Goal: Information Seeking & Learning: Understand process/instructions

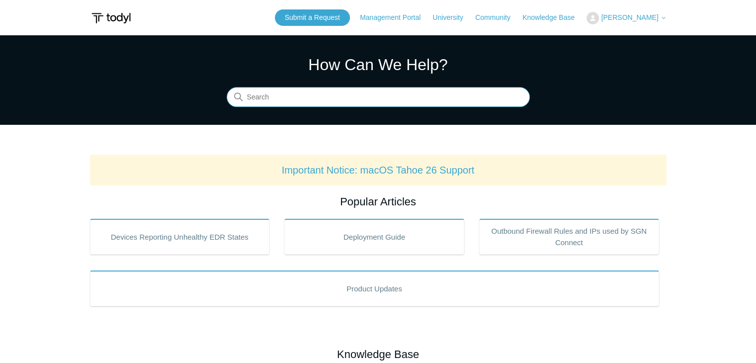
click at [352, 95] on input "Search" at bounding box center [378, 97] width 303 height 20
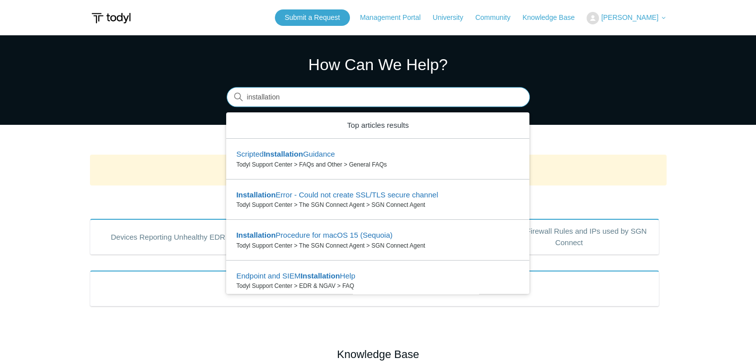
type input "installation"
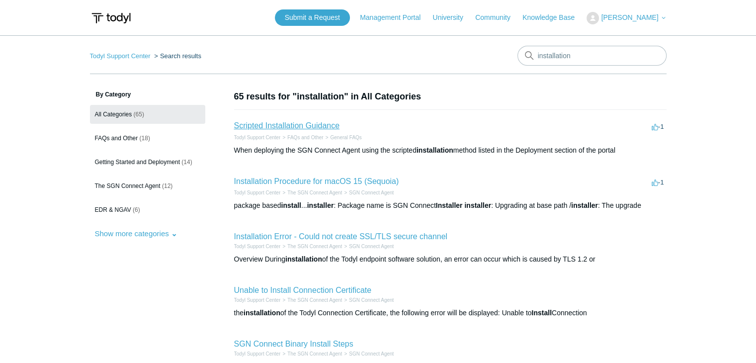
click at [266, 127] on link "Scripted Installation Guidance" at bounding box center [287, 125] width 106 height 8
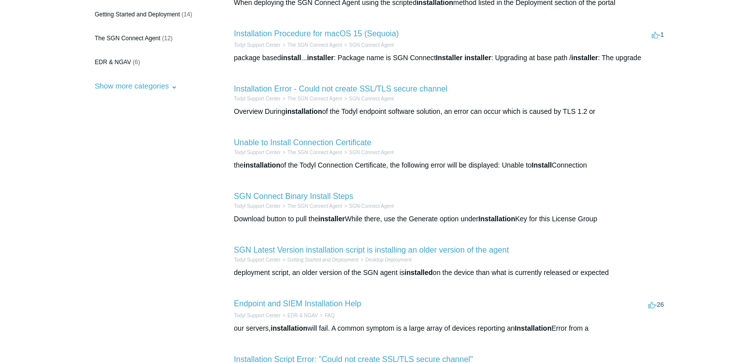
scroll to position [149, 0]
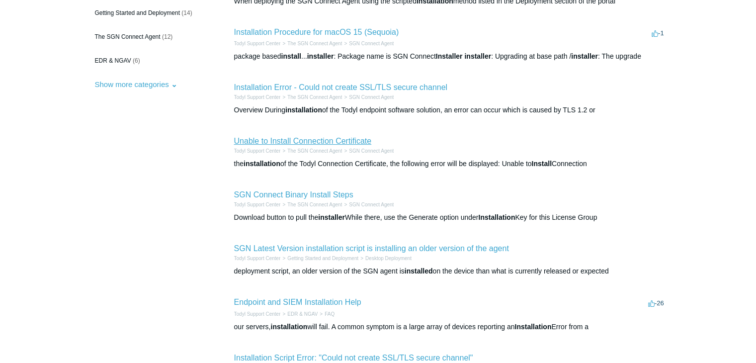
click at [328, 144] on link "Unable to Install Connection Certificate" at bounding box center [303, 141] width 138 height 8
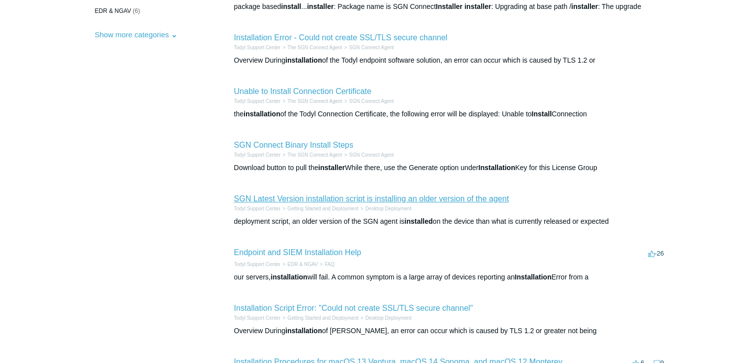
click at [445, 194] on link "SGN Latest Version installation script is installing an older version of the ag…" at bounding box center [371, 198] width 275 height 8
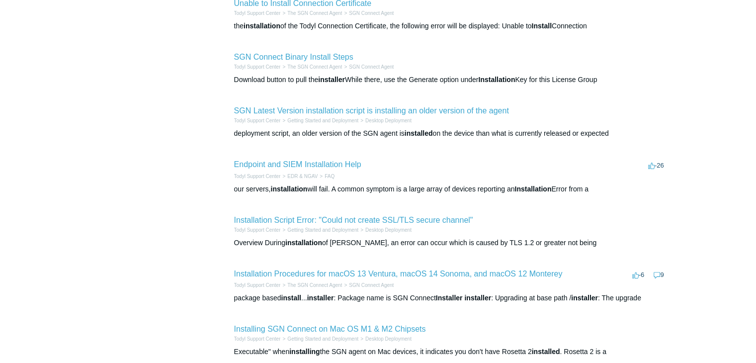
scroll to position [348, 0]
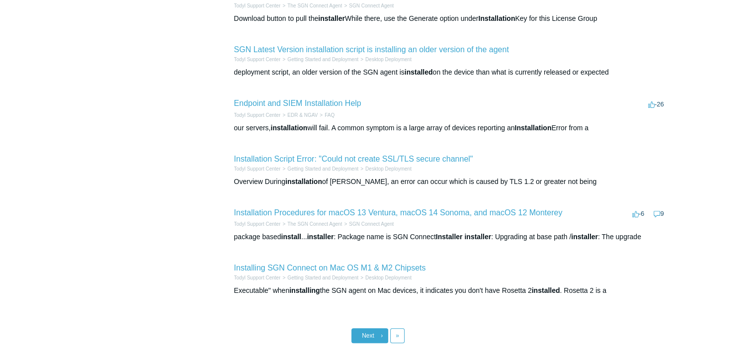
drag, startPoint x: 379, startPoint y: 335, endPoint x: 379, endPoint y: 329, distance: 6.0
click at [379, 335] on link "Next ›" at bounding box center [369, 335] width 37 height 15
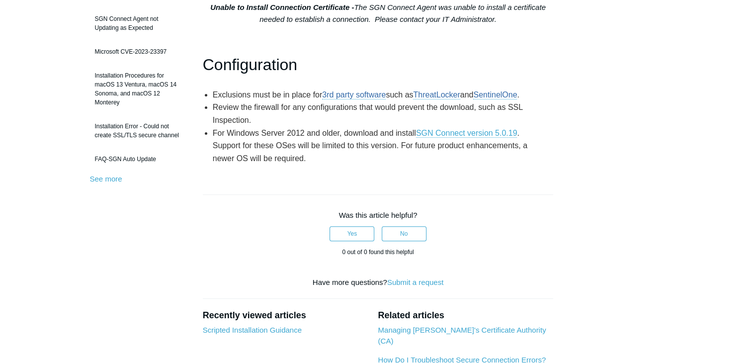
scroll to position [249, 0]
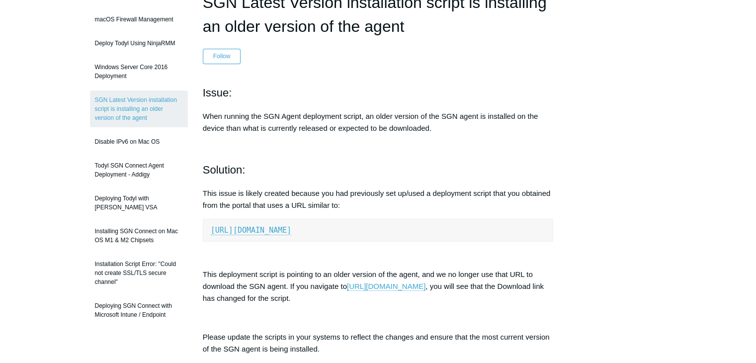
scroll to position [249, 0]
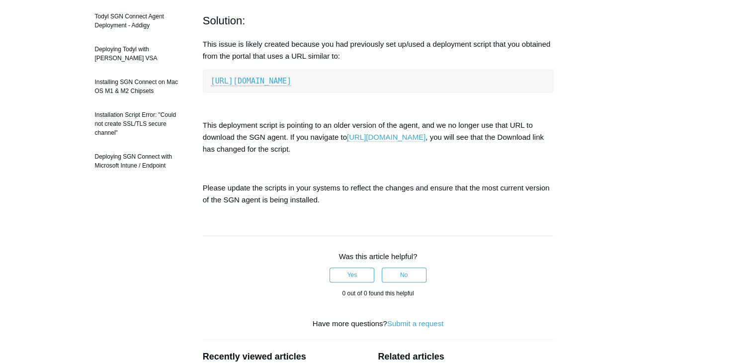
click at [368, 139] on link "https://portal.todyl.com/deployment/groups" at bounding box center [386, 137] width 79 height 9
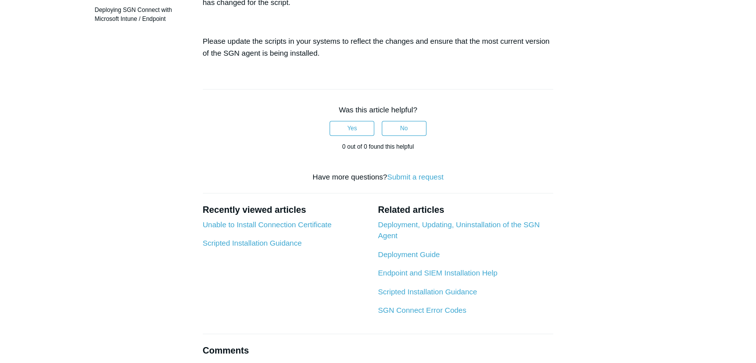
scroll to position [447, 0]
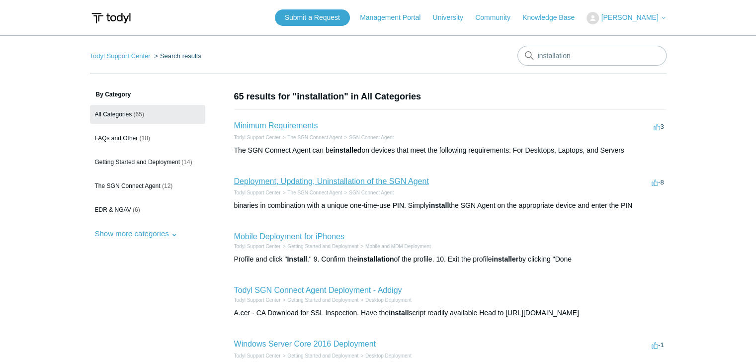
click at [294, 179] on link "Deployment, Updating, Uninstallation of the SGN Agent" at bounding box center [331, 181] width 195 height 8
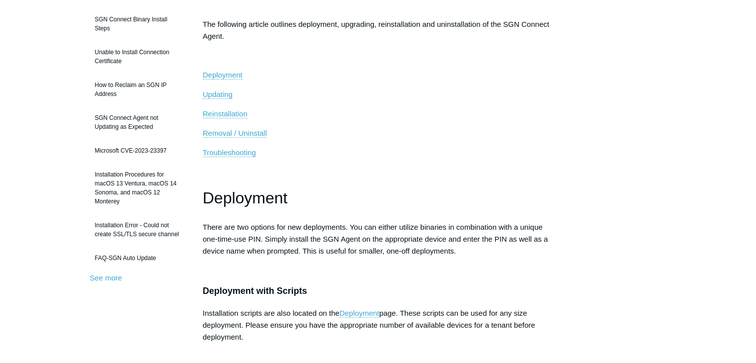
scroll to position [199, 0]
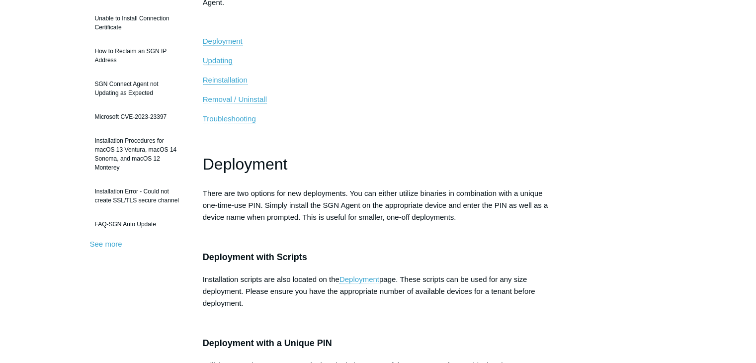
click at [231, 39] on span "Deployment" at bounding box center [223, 41] width 40 height 8
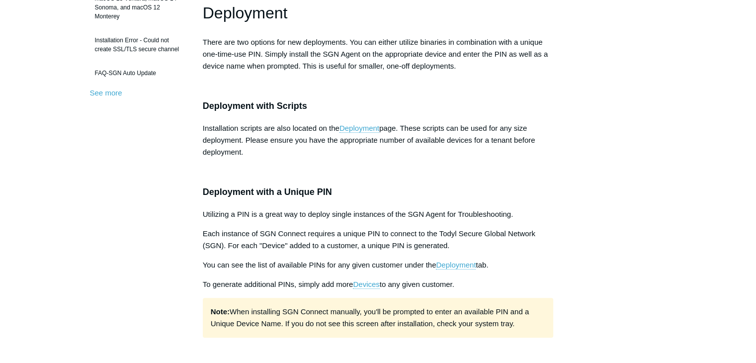
drag, startPoint x: 202, startPoint y: 37, endPoint x: 478, endPoint y: 70, distance: 277.3
click at [478, 70] on p "There are two options for new deployments. You can either utilize binaries in c…" at bounding box center [378, 54] width 351 height 36
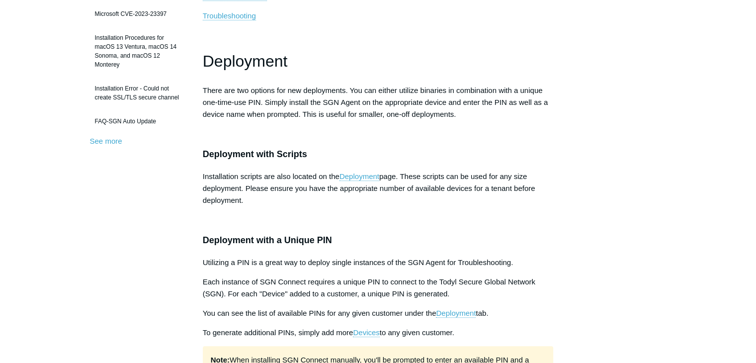
scroll to position [251, 0]
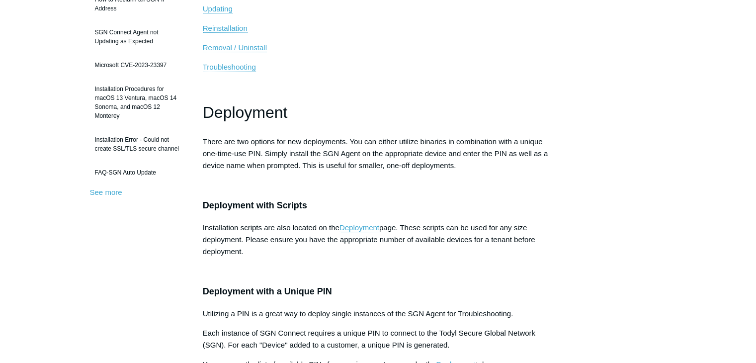
click at [261, 124] on h1 "Deployment" at bounding box center [378, 112] width 351 height 25
click at [262, 111] on span "Deployment" at bounding box center [245, 112] width 85 height 18
copy span "Deployment"
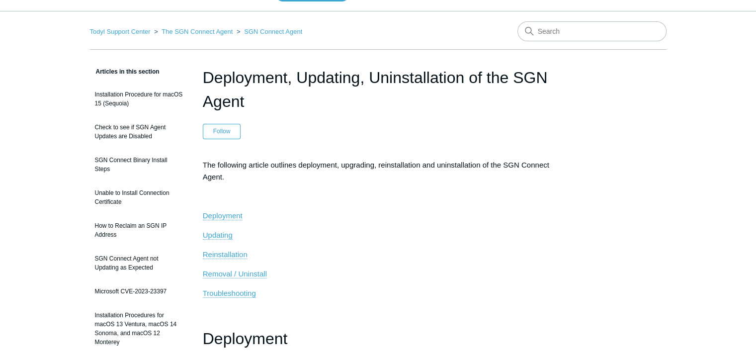
scroll to position [0, 0]
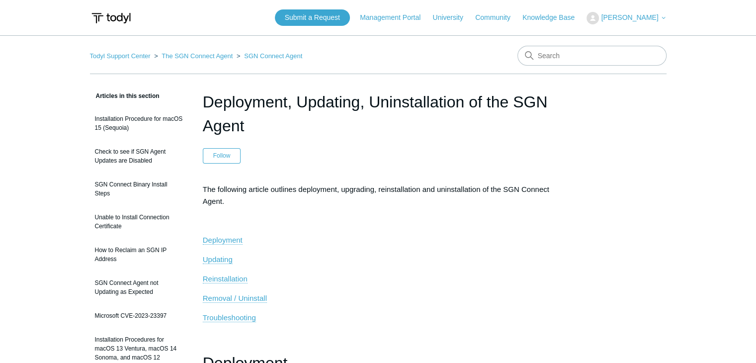
drag, startPoint x: 246, startPoint y: 122, endPoint x: 221, endPoint y: 102, distance: 31.8
click at [205, 98] on h1 "Deployment, Updating, Uninstallation of the SGN Agent" at bounding box center [378, 114] width 351 height 48
copy h1 "Deployment, Updating, Uninstallation of the SGN Agent"
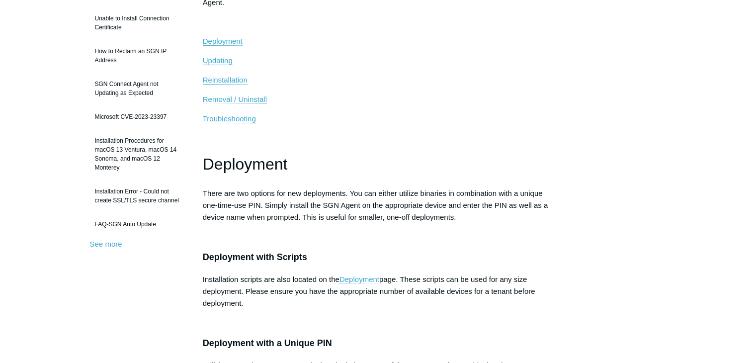
scroll to position [298, 0]
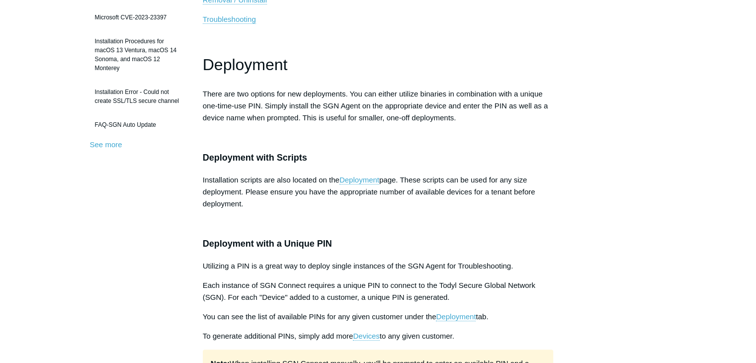
click at [263, 64] on span "Deployment" at bounding box center [245, 65] width 85 height 18
copy span "Deployment"
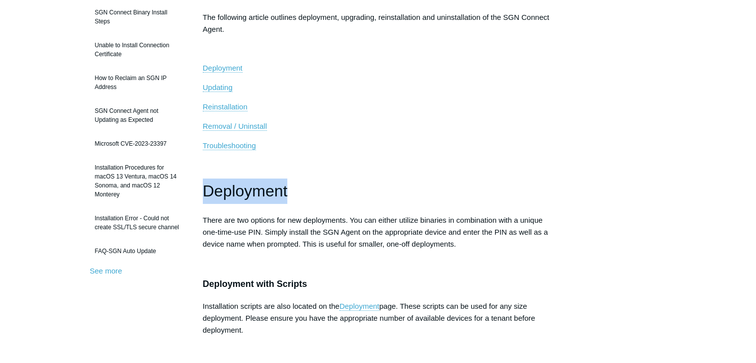
scroll to position [149, 0]
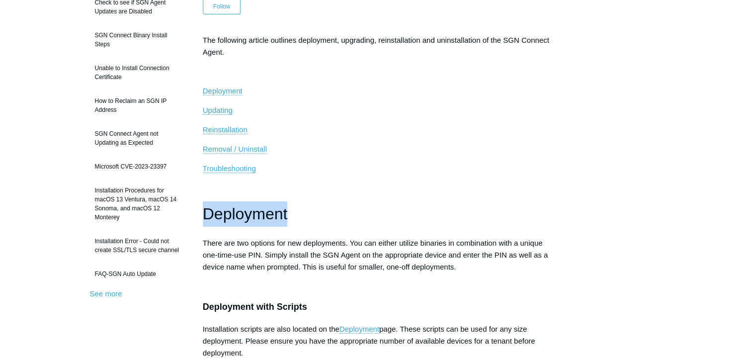
copy span "Deployment"
click at [266, 209] on span "Deployment" at bounding box center [245, 214] width 85 height 18
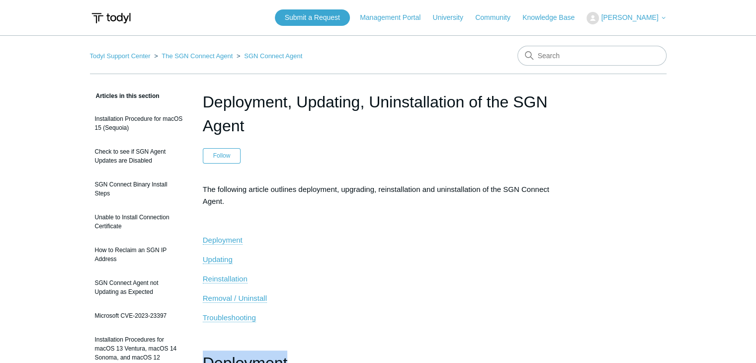
scroll to position [50, 0]
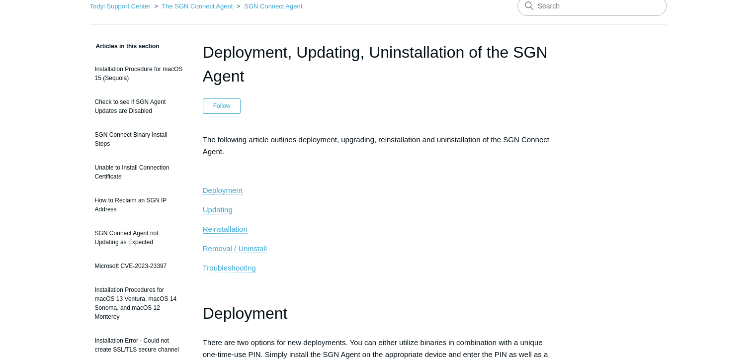
drag, startPoint x: 236, startPoint y: 177, endPoint x: 236, endPoint y: 185, distance: 7.5
drag, startPoint x: 236, startPoint y: 185, endPoint x: 249, endPoint y: 182, distance: 13.3
click at [236, 186] on span "Deployment" at bounding box center [223, 190] width 40 height 8
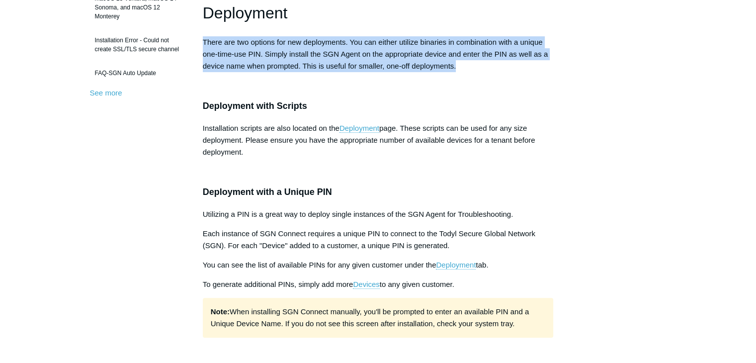
drag, startPoint x: 456, startPoint y: 67, endPoint x: 199, endPoint y: 41, distance: 258.3
copy span "There are two options for new deployments. You can either utilize binaries in c…"
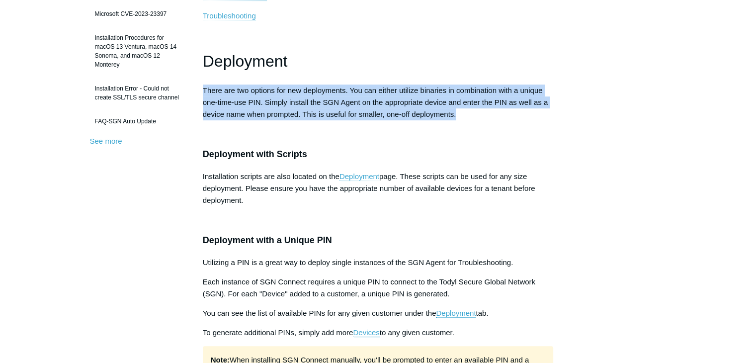
scroll to position [251, 0]
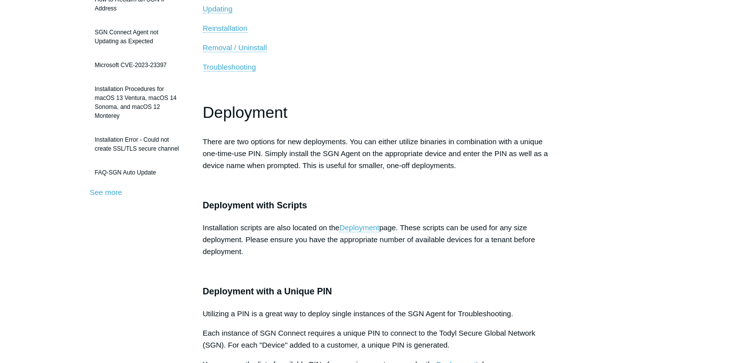
click at [350, 206] on h3 "Deployment with Scripts" at bounding box center [378, 205] width 351 height 14
click at [360, 223] on link "Deployment" at bounding box center [359, 227] width 40 height 9
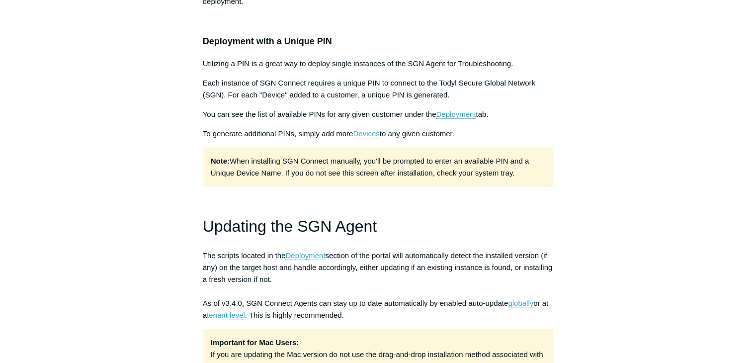
scroll to position [549, 0]
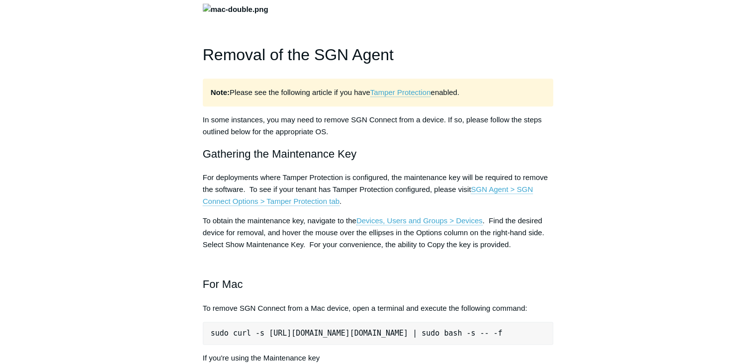
scroll to position [1046, 0]
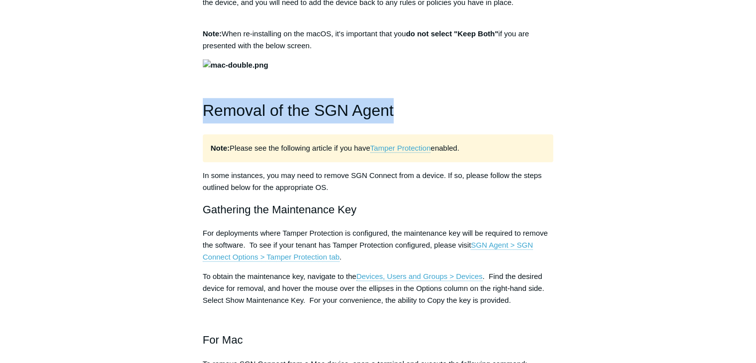
drag, startPoint x: 396, startPoint y: 257, endPoint x: 203, endPoint y: 255, distance: 193.4
click at [203, 123] on h1 "Removal of the SGN Agent" at bounding box center [378, 110] width 351 height 25
copy span "Removal of the SGN Agent"
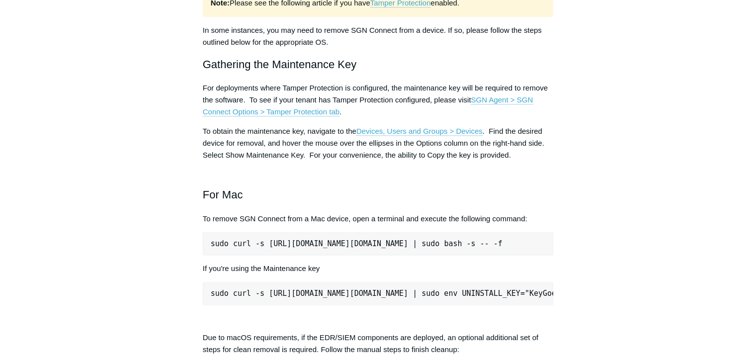
scroll to position [1245, 0]
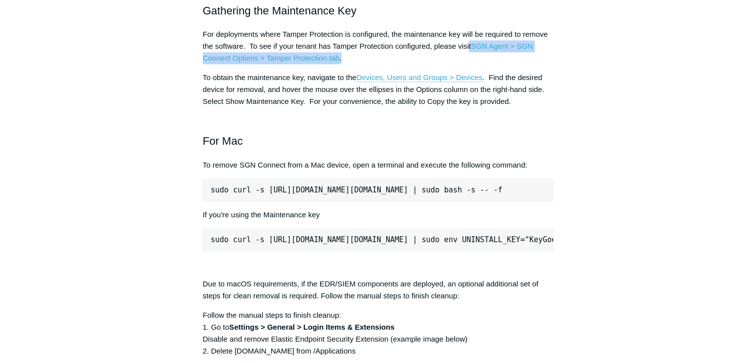
drag, startPoint x: 469, startPoint y: 190, endPoint x: 470, endPoint y: 205, distance: 14.4
click at [470, 64] on p "For deployments where Tamper Protection is configured, the maintenance key will…" at bounding box center [378, 46] width 351 height 36
copy p "t SGN Agent > SGN Connect Options > Tamper Protection tab ."
click at [407, 64] on p "For deployments where Tamper Protection is configured, the maintenance key will…" at bounding box center [378, 46] width 351 height 36
drag, startPoint x: 467, startPoint y: 190, endPoint x: 465, endPoint y: 197, distance: 6.8
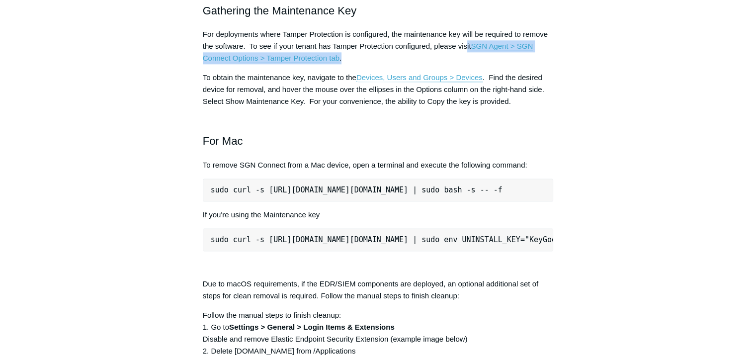
click at [465, 64] on p "For deployments where Tamper Protection is configured, the maintenance key will…" at bounding box center [378, 46] width 351 height 36
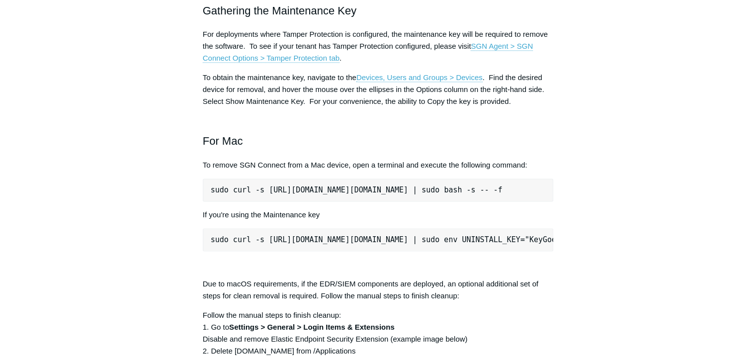
click at [465, 64] on p "For deployments where Tamper Protection is configured, the maintenance key will…" at bounding box center [378, 46] width 351 height 36
click at [412, 64] on p "For deployments where Tamper Protection is configured, the maintenance key will…" at bounding box center [378, 46] width 351 height 36
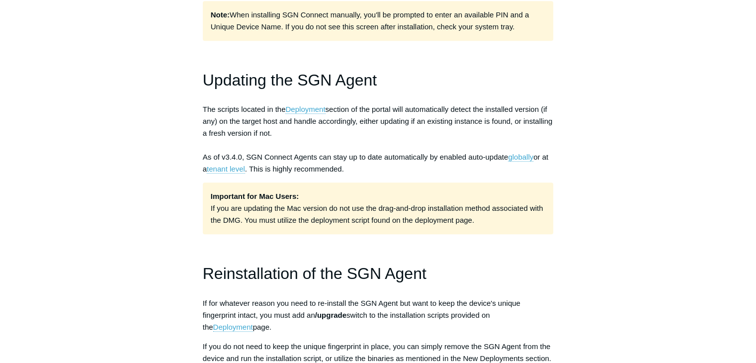
scroll to position [646, 0]
drag, startPoint x: 201, startPoint y: 70, endPoint x: 295, endPoint y: 137, distance: 115.9
copy div "Updating the SGN Agent The scripts located in the Deployment section of the por…"
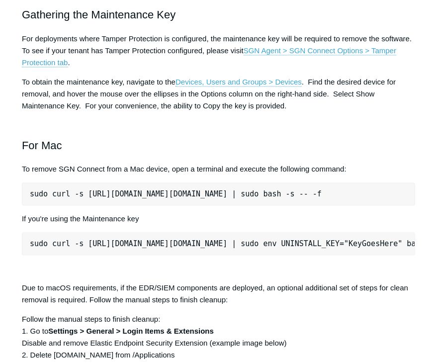
scroll to position [1143, 0]
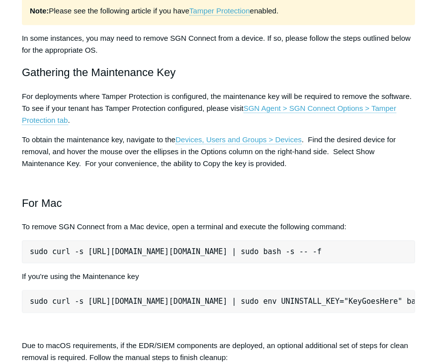
drag, startPoint x: 18, startPoint y: 134, endPoint x: 232, endPoint y: 134, distance: 213.7
click at [232, 134] on div "Todyl Support Center The SGN Connect Agent SGN Connect Agent Articles in this s…" at bounding box center [218, 313] width 437 height 2821
copy span "Removal of the SGN Agent"
click at [131, 56] on p "In some instances, you may need to remove SGN Connect from a device. If so, ple…" at bounding box center [218, 44] width 393 height 24
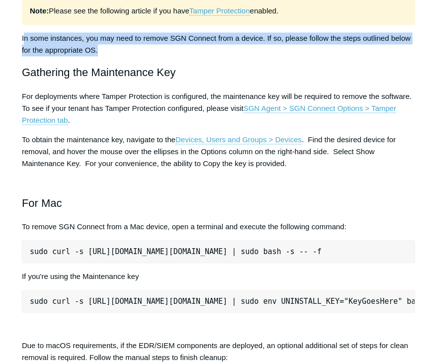
drag, startPoint x: 24, startPoint y: 198, endPoint x: 105, endPoint y: 210, distance: 81.9
click at [105, 56] on p "In some instances, you may need to remove SGN Connect from a device. If so, ple…" at bounding box center [218, 44] width 393 height 24
drag, startPoint x: 148, startPoint y: 236, endPoint x: 152, endPoint y: 242, distance: 7.6
click at [149, 81] on h2 "Gathering the Maintenance Key" at bounding box center [218, 72] width 393 height 17
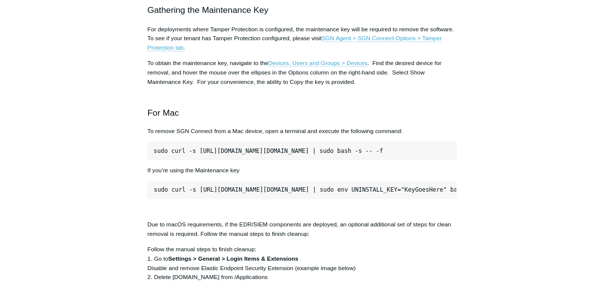
scroll to position [1243, 0]
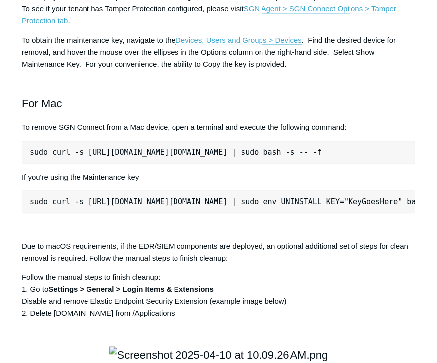
drag, startPoint x: 30, startPoint y: 136, endPoint x: 195, endPoint y: 138, distance: 165.0
click at [195, 138] on div "Todyl Support Center The SGN Connect Agent SGN Connect Agent Articles in this s…" at bounding box center [218, 213] width 437 height 2821
click at [144, 27] on p "For deployments where Tamper Protection is configured, the maintenance key will…" at bounding box center [218, 9] width 393 height 36
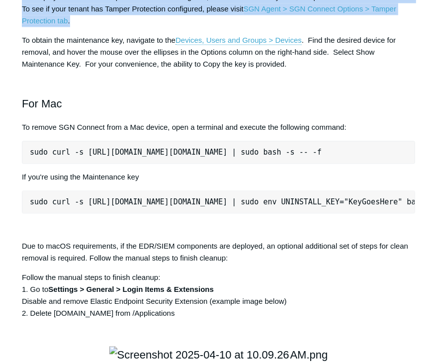
drag, startPoint x: 78, startPoint y: 182, endPoint x: 24, endPoint y: 164, distance: 56.7
click at [20, 160] on div "Todyl Support Center The SGN Connect Agent SGN Connect Agent Articles in this s…" at bounding box center [218, 213] width 437 height 2821
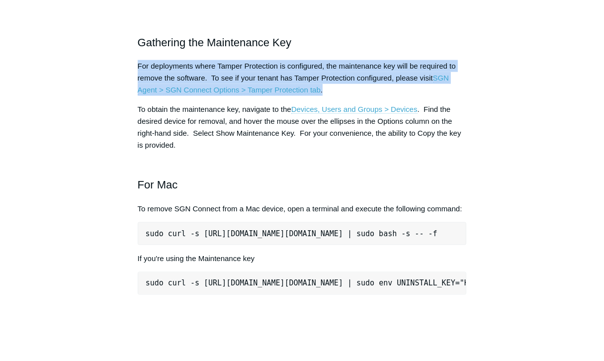
scroll to position [1342, 0]
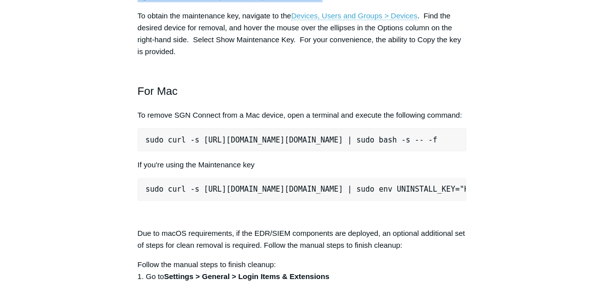
click at [139, 58] on p "To obtain the maintenance key, navigate to the Devices, Users and Groups > Devi…" at bounding box center [302, 34] width 329 height 48
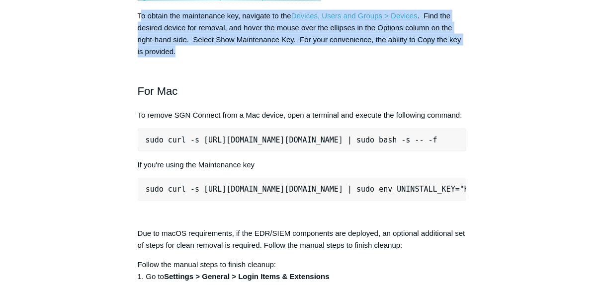
drag, startPoint x: 141, startPoint y: 163, endPoint x: 212, endPoint y: 201, distance: 80.7
click at [212, 58] on p "To obtain the maintenance key, navigate to the Devices, Users and Groups > Devi…" at bounding box center [302, 34] width 329 height 48
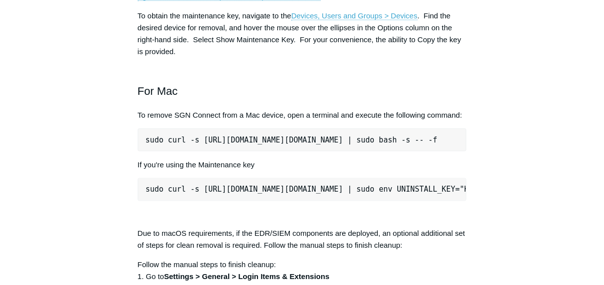
click at [215, 100] on h2 "For Mac" at bounding box center [302, 82] width 329 height 35
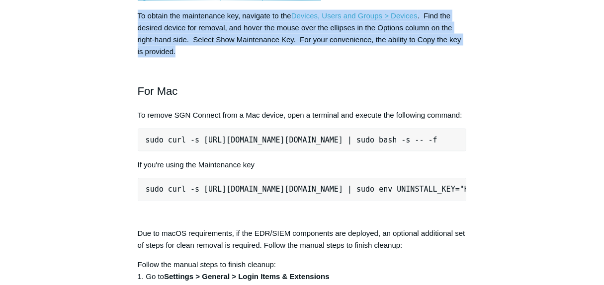
drag, startPoint x: 142, startPoint y: 164, endPoint x: 176, endPoint y: 197, distance: 47.4
click at [176, 197] on article "Deployment, Updating, Uninstallation of the SGN Agent Follow Not yet followed b…" at bounding box center [302, 180] width 359 height 2865
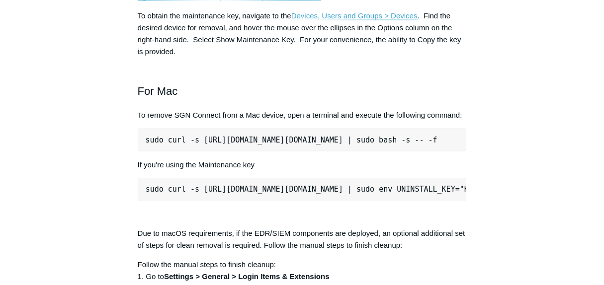
drag, startPoint x: 49, startPoint y: 118, endPoint x: 54, endPoint y: 123, distance: 7.0
click at [49, 118] on aside "Articles in this section Installation Procedure for macOS 15 (Sequoia) Check to…" at bounding box center [76, 175] width 92 height 2855
click at [82, 114] on aside "Articles in this section Installation Procedure for macOS 15 (Sequoia) Check to…" at bounding box center [76, 175] width 92 height 2855
drag, startPoint x: 81, startPoint y: 166, endPoint x: 104, endPoint y: 124, distance: 47.2
click at [81, 166] on aside "Articles in this section Installation Procedure for macOS 15 (Sequoia) Check to…" at bounding box center [76, 175] width 92 height 2855
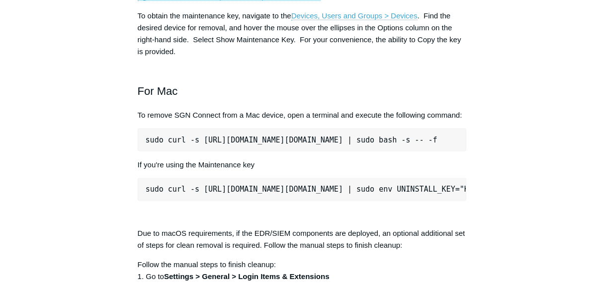
click at [87, 169] on aside "Articles in this section Installation Procedure for macOS 15 (Sequoia) Check to…" at bounding box center [76, 175] width 92 height 2855
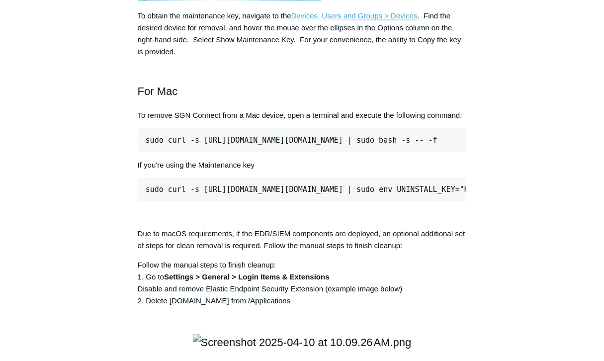
drag, startPoint x: 87, startPoint y: 177, endPoint x: 91, endPoint y: 179, distance: 5.1
click at [88, 178] on aside "Articles in this section Installation Procedure for macOS 15 (Sequoia) Check to…" at bounding box center [76, 175] width 92 height 2855
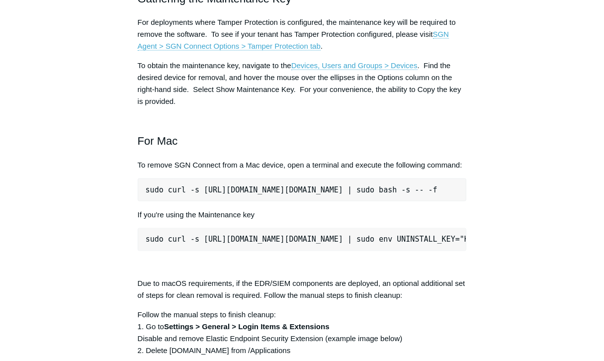
click at [136, 195] on article "Deployment, Updating, Uninstallation of the SGN Agent Follow Not yet followed b…" at bounding box center [302, 230] width 359 height 2865
drag, startPoint x: 90, startPoint y: 238, endPoint x: 108, endPoint y: 239, distance: 17.9
click at [93, 239] on aside "Articles in this section Installation Procedure for macOS 15 (Sequoia) Check to…" at bounding box center [76, 225] width 92 height 2855
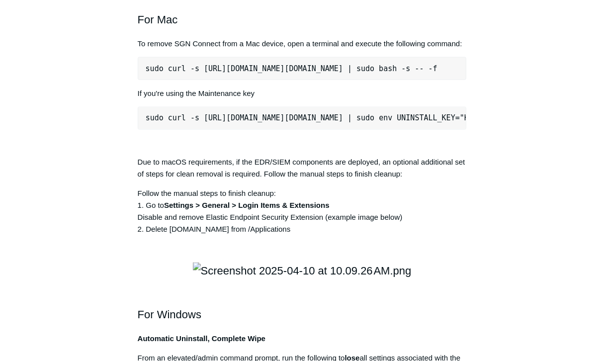
scroll to position [1392, 0]
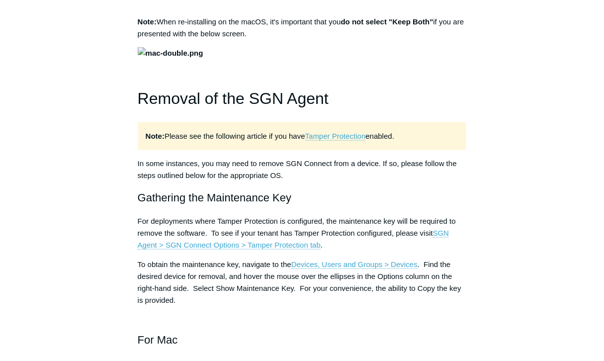
drag, startPoint x: 91, startPoint y: 231, endPoint x: 105, endPoint y: 225, distance: 15.3
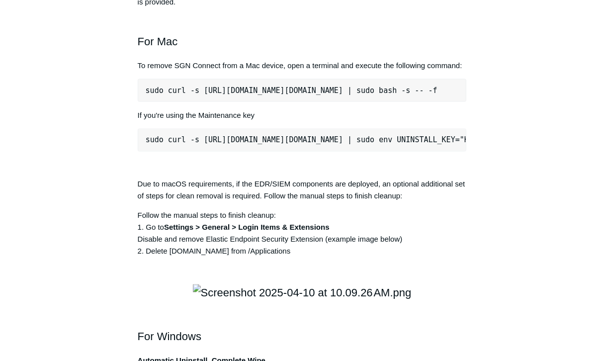
scroll to position [1441, 0]
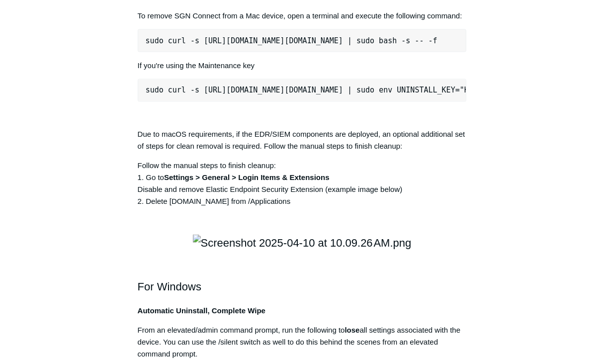
click at [127, 183] on article "Deployment, Updating, Uninstallation of the SGN Agent Follow Not yet followed b…" at bounding box center [302, 81] width 359 height 2865
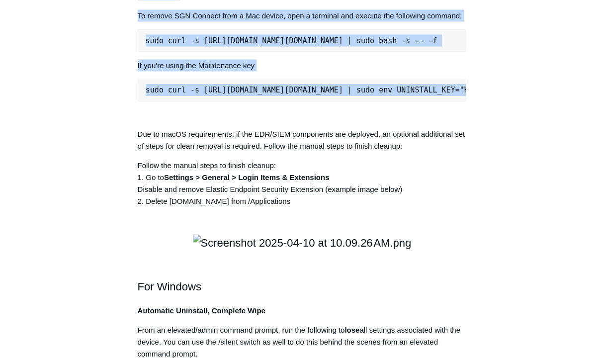
drag, startPoint x: 137, startPoint y: 131, endPoint x: 266, endPoint y: 185, distance: 139.7
click at [456, 231] on article "Deployment, Updating, Uninstallation of the SGN Agent Follow Not yet followed b…" at bounding box center [302, 81] width 359 height 2865
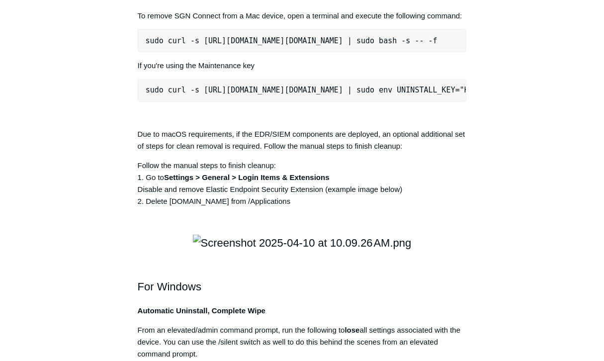
drag, startPoint x: 84, startPoint y: 150, endPoint x: 91, endPoint y: 150, distance: 7.5
click at [89, 150] on aside "Articles in this section Installation Procedure for macOS 15 (Sequoia) Check to…" at bounding box center [76, 76] width 92 height 2855
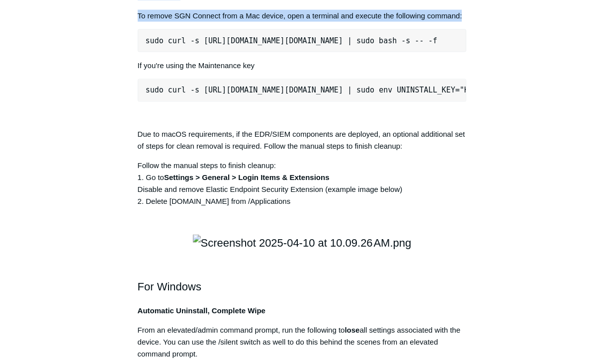
drag, startPoint x: 135, startPoint y: 133, endPoint x: 484, endPoint y: 158, distance: 349.8
click at [484, 158] on div "Articles in this section Installation Procedure for macOS 15 (Sequoia) Check to…" at bounding box center [302, 81] width 544 height 2865
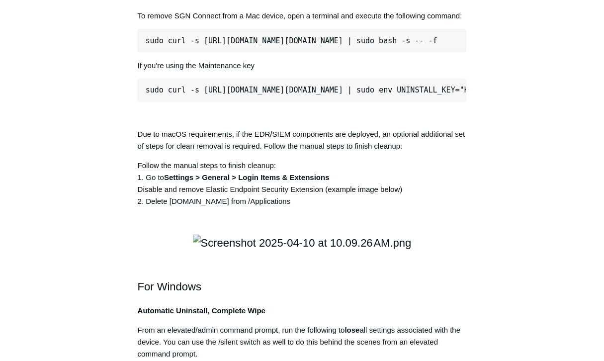
drag, startPoint x: 74, startPoint y: 129, endPoint x: 99, endPoint y: 139, distance: 27.1
click at [76, 129] on aside "Articles in this section Installation Procedure for macOS 15 (Sequoia) Check to…" at bounding box center [76, 76] width 92 height 2855
drag, startPoint x: 143, startPoint y: 186, endPoint x: 504, endPoint y: 182, distance: 360.4
click at [507, 182] on div "Articles in this section Installation Procedure for macOS 15 (Sequoia) Check to…" at bounding box center [302, 81] width 544 height 2865
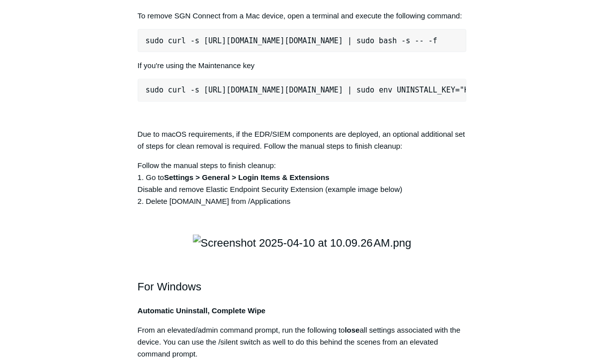
click at [57, 192] on aside "Articles in this section Installation Procedure for macOS 15 (Sequoia) Check to…" at bounding box center [76, 76] width 92 height 2855
drag, startPoint x: 136, startPoint y: 219, endPoint x: 272, endPoint y: 222, distance: 136.7
click at [272, 222] on article "Deployment, Updating, Uninstallation of the SGN Agent Follow Not yet followed b…" at bounding box center [302, 81] width 359 height 2865
drag, startPoint x: 76, startPoint y: 207, endPoint x: 86, endPoint y: 211, distance: 11.6
click at [76, 207] on aside "Articles in this section Installation Procedure for macOS 15 (Sequoia) Check to…" at bounding box center [76, 76] width 92 height 2855
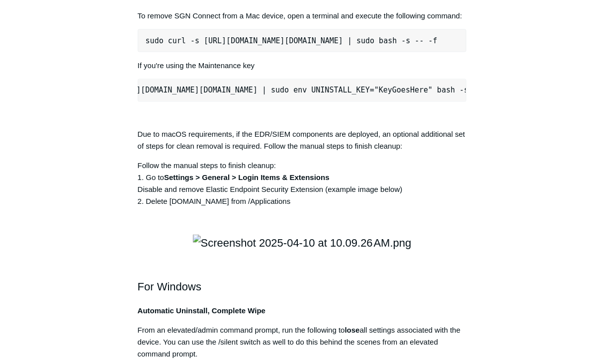
scroll to position [0, 146]
drag, startPoint x: 142, startPoint y: 243, endPoint x: 479, endPoint y: 245, distance: 337.0
click at [479, 245] on article "Deployment, Updating, Uninstallation of the SGN Agent Follow Not yet followed b…" at bounding box center [302, 81] width 359 height 2865
click at [116, 250] on aside "Articles in this section Installation Procedure for macOS 15 (Sequoia) Check to…" at bounding box center [76, 76] width 92 height 2855
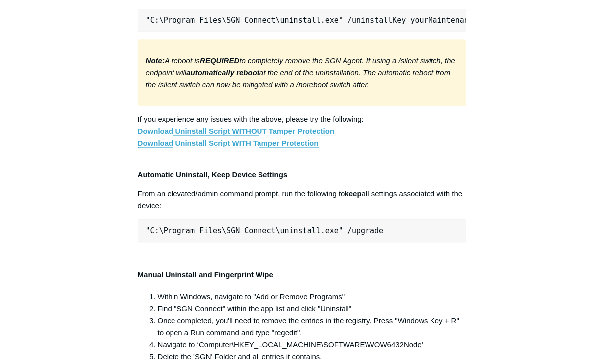
scroll to position [1889, 0]
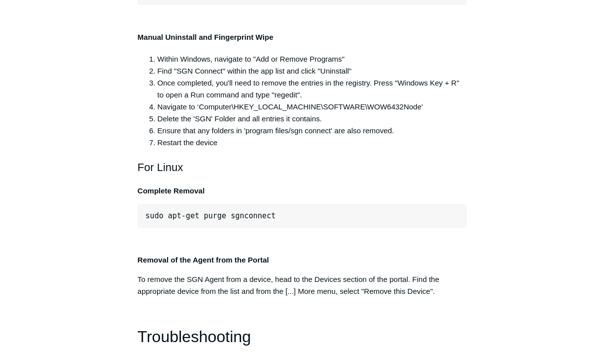
drag, startPoint x: 84, startPoint y: 174, endPoint x: 89, endPoint y: 177, distance: 5.4
drag, startPoint x: 170, startPoint y: 213, endPoint x: 391, endPoint y: 225, distance: 221.0
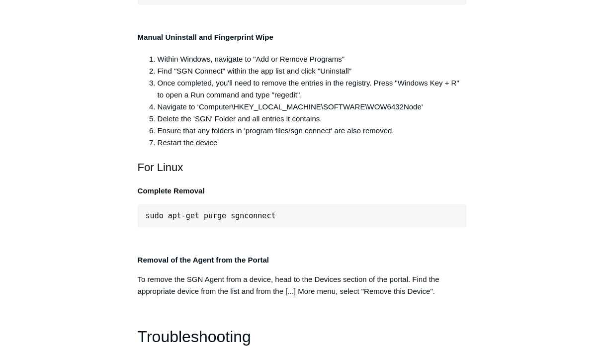
drag, startPoint x: 144, startPoint y: 210, endPoint x: 157, endPoint y: 209, distance: 13.0
drag, startPoint x: 147, startPoint y: 197, endPoint x: 420, endPoint y: 248, distance: 277.0
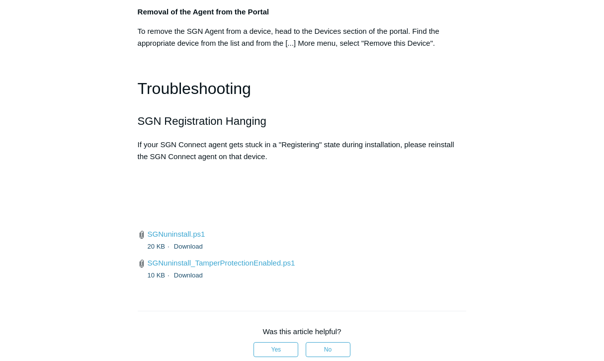
scroll to position [2336, 0]
drag, startPoint x: 219, startPoint y: 279, endPoint x: 138, endPoint y: 174, distance: 132.2
drag, startPoint x: 91, startPoint y: 229, endPoint x: 96, endPoint y: 229, distance: 5.0
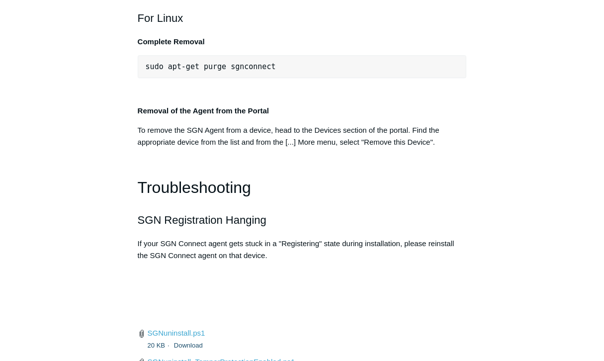
scroll to position [2187, 0]
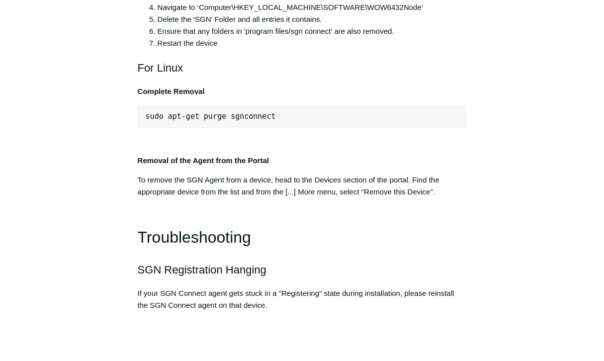
drag, startPoint x: 139, startPoint y: 169, endPoint x: 377, endPoint y: 174, distance: 237.6
drag, startPoint x: 138, startPoint y: 169, endPoint x: 385, endPoint y: 167, distance: 246.5
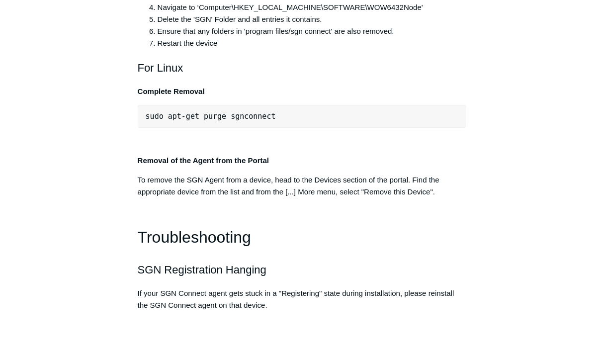
drag, startPoint x: 97, startPoint y: 178, endPoint x: 103, endPoint y: 179, distance: 5.6
drag, startPoint x: 303, startPoint y: 177, endPoint x: 97, endPoint y: 188, distance: 205.5
drag, startPoint x: 341, startPoint y: 180, endPoint x: 137, endPoint y: 182, distance: 203.8
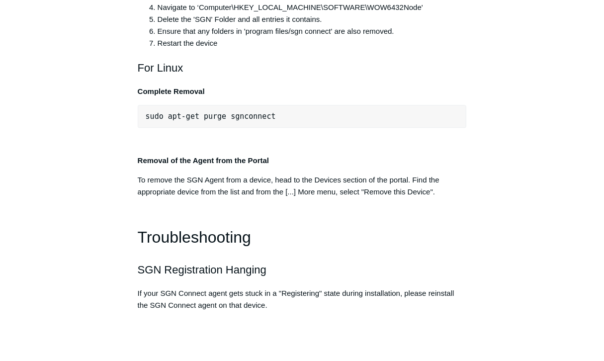
drag, startPoint x: 170, startPoint y: 194, endPoint x: 135, endPoint y: 206, distance: 37.3
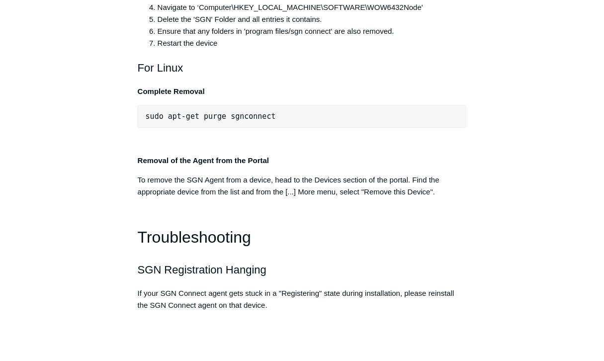
drag, startPoint x: 326, startPoint y: 191, endPoint x: 130, endPoint y: 194, distance: 195.9
drag, startPoint x: 72, startPoint y: 213, endPoint x: 80, endPoint y: 217, distance: 9.1
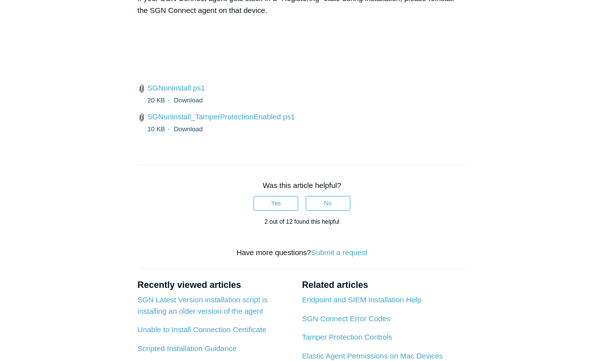
scroll to position [2485, 0]
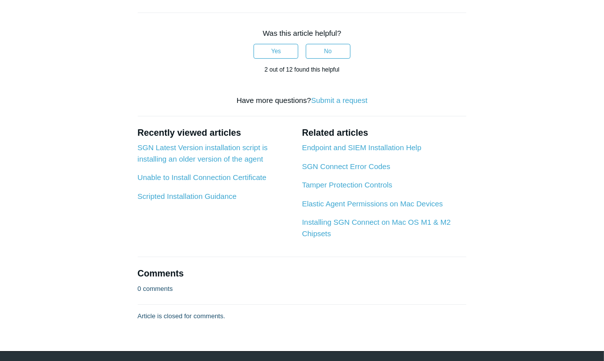
scroll to position [2634, 0]
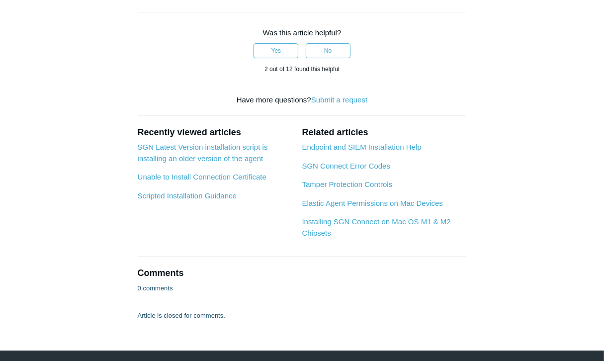
drag, startPoint x: 136, startPoint y: 99, endPoint x: 443, endPoint y: 135, distance: 309.7
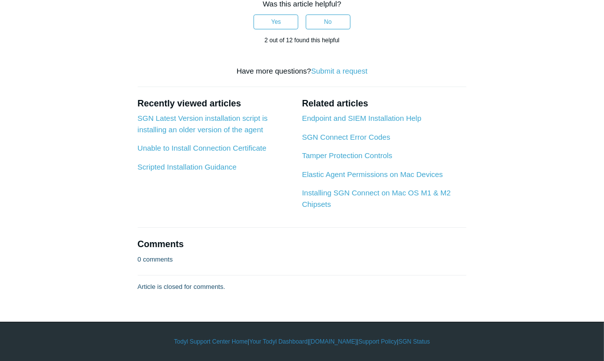
scroll to position [2734, 0]
drag, startPoint x: 278, startPoint y: 146, endPoint x: 127, endPoint y: 74, distance: 167.2
drag, startPoint x: 134, startPoint y: 110, endPoint x: 280, endPoint y: 147, distance: 150.2
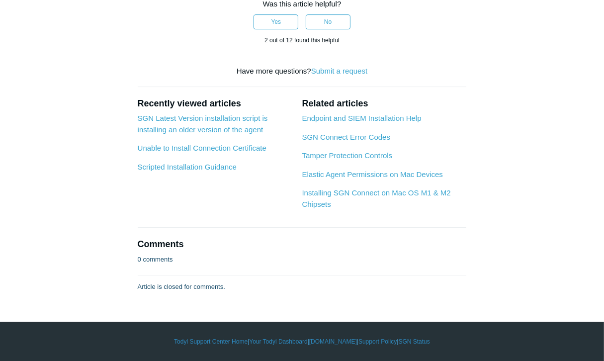
drag, startPoint x: 185, startPoint y: 221, endPoint x: 342, endPoint y: 216, distance: 157.2
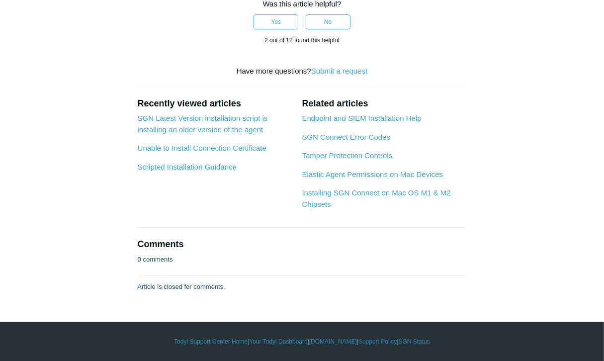
drag, startPoint x: 214, startPoint y: 221, endPoint x: 159, endPoint y: 223, distance: 54.7
drag, startPoint x: 58, startPoint y: 209, endPoint x: 73, endPoint y: 216, distance: 17.1
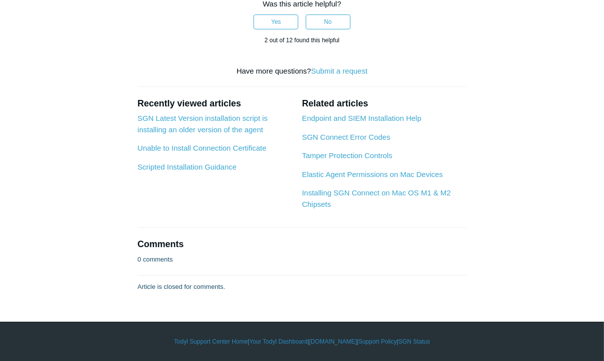
drag, startPoint x: 298, startPoint y: 254, endPoint x: 148, endPoint y: 253, distance: 150.1
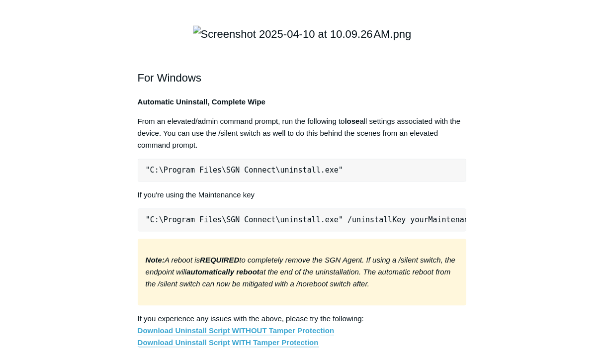
scroll to position [1740, 0]
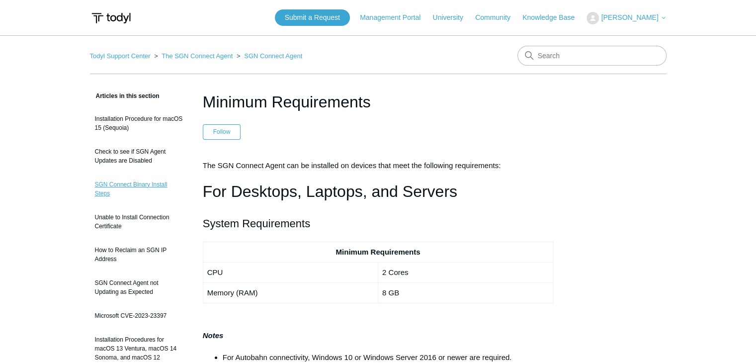
click at [115, 186] on link "SGN Connect Binary Install Steps" at bounding box center [139, 189] width 98 height 28
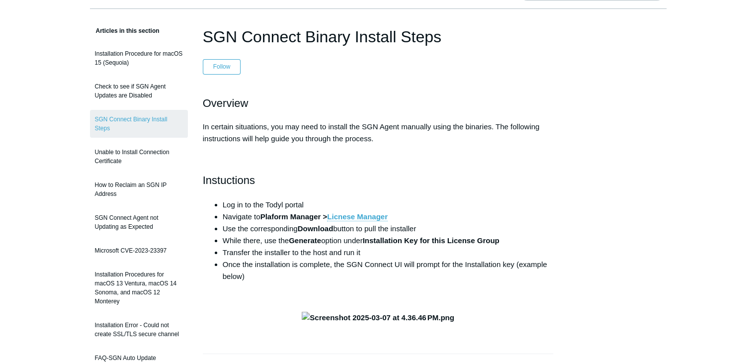
scroll to position [50, 0]
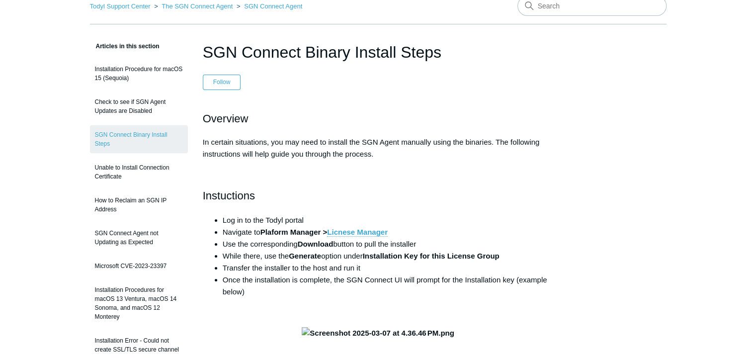
drag, startPoint x: 227, startPoint y: 50, endPoint x: 453, endPoint y: 48, distance: 226.7
click at [453, 48] on article "SGN Connect Binary Install Steps Follow Not yet followed by anyone Overview In …" at bounding box center [378, 364] width 381 height 649
copy h1 "SGN Connect Binary Install Steps"
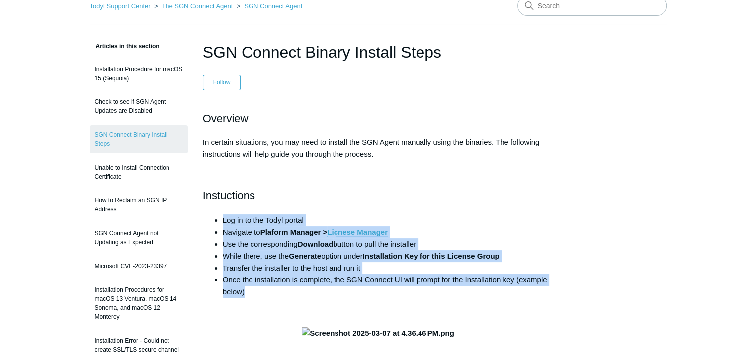
drag, startPoint x: 249, startPoint y: 289, endPoint x: 281, endPoint y: 232, distance: 66.1
click at [221, 219] on ul "Log in to the Todyl portal Navigate to Plaform Manager > Licnese Manager Use th…" at bounding box center [383, 256] width 341 height 84
click at [337, 275] on li "Once the installation is complete, the SGN Connect UI will prompt for the Insta…" at bounding box center [388, 286] width 331 height 24
drag, startPoint x: 223, startPoint y: 232, endPoint x: 278, endPoint y: 293, distance: 82.0
click at [278, 293] on ul "Log in to the Todyl portal Navigate to Plaform Manager > Licnese Manager Use th…" at bounding box center [383, 256] width 341 height 84
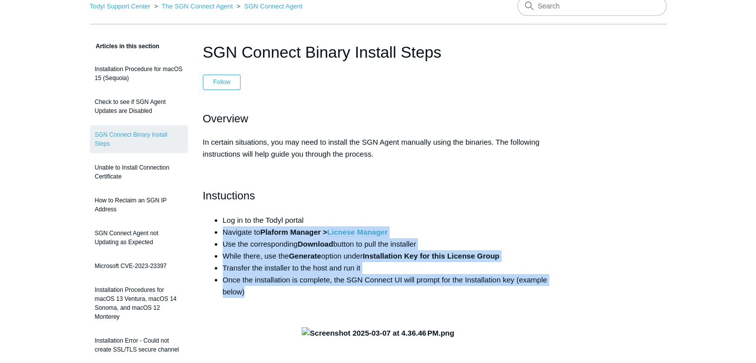
copy ul "Navigate to Plaform Manager > Licnese Manager Use the corresponding Download bu…"
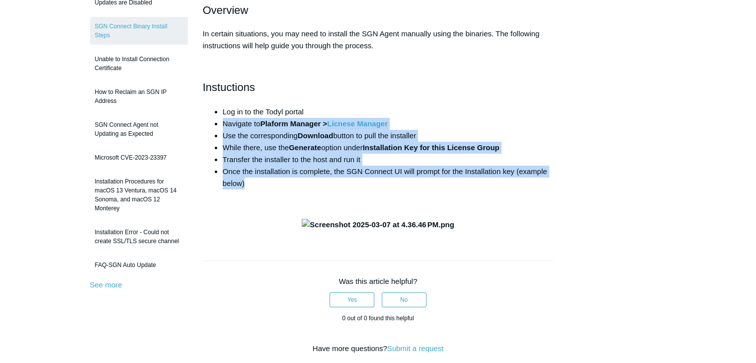
scroll to position [249, 0]
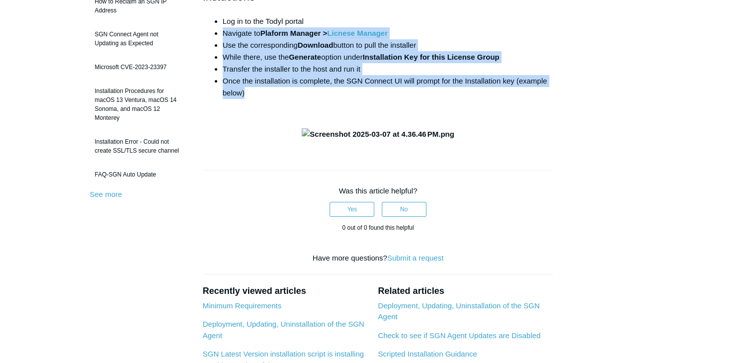
click at [321, 140] on img at bounding box center [378, 134] width 153 height 12
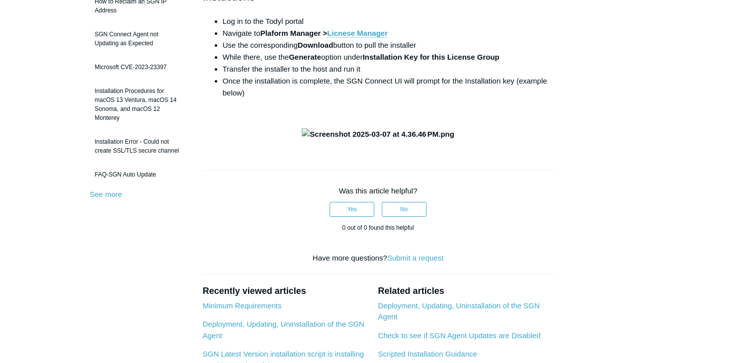
click at [609, 167] on div "Articles in this section Installation Procedure for macOS 15 (Sequoia) Check to…" at bounding box center [378, 165] width 577 height 649
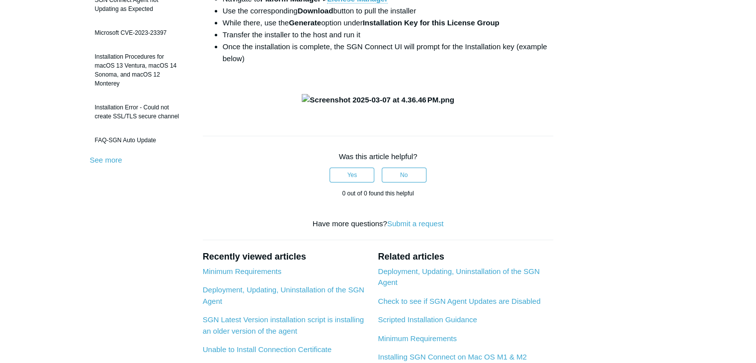
scroll to position [298, 0]
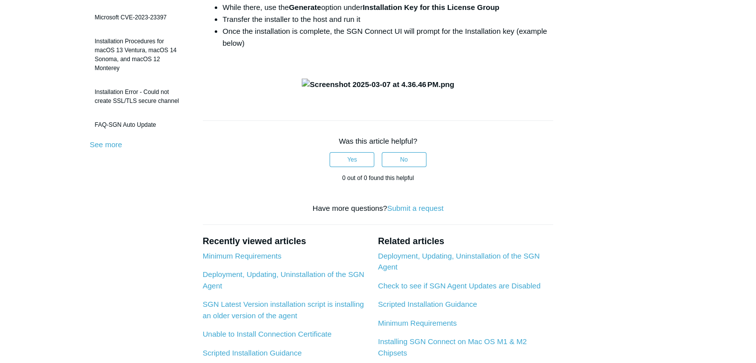
click at [43, 221] on main "Todyl Support Center The SGN Connect Agent SGN Connect Agent Articles in this s…" at bounding box center [378, 88] width 756 height 703
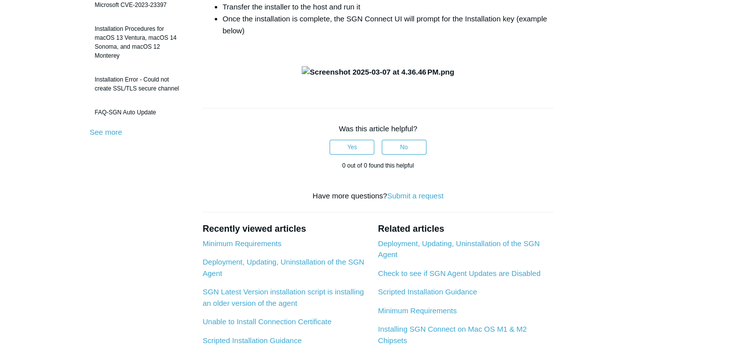
scroll to position [249, 0]
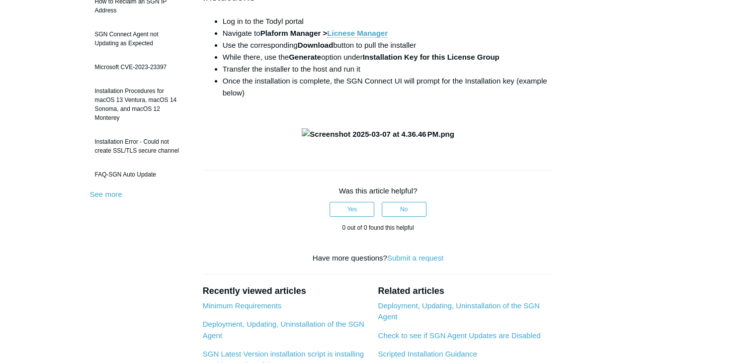
click at [355, 140] on img at bounding box center [378, 134] width 153 height 12
click at [106, 310] on aside "Articles in this section Installation Procedure for macOS 15 (Sequoia) Check to…" at bounding box center [139, 160] width 98 height 639
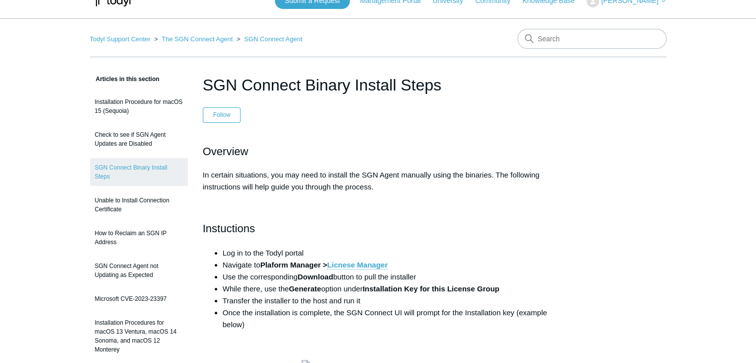
scroll to position [0, 0]
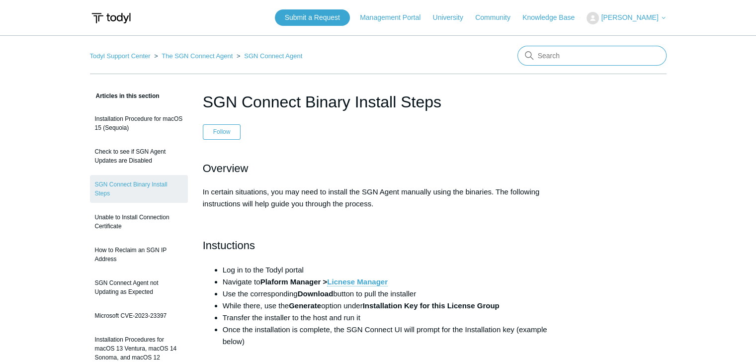
click at [574, 53] on input "Search" at bounding box center [591, 56] width 149 height 20
paste input "MacOS"
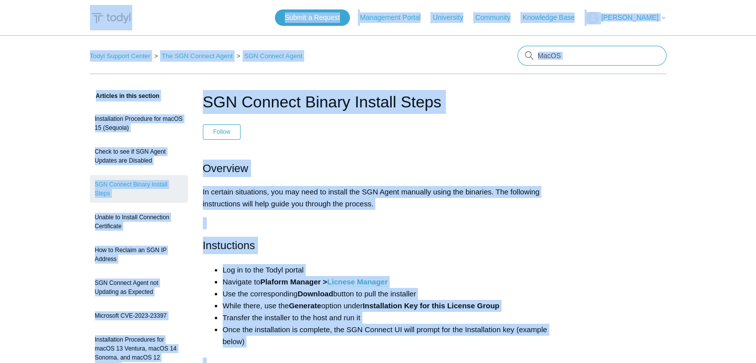
click at [611, 52] on input "MacOS" at bounding box center [591, 56] width 149 height 20
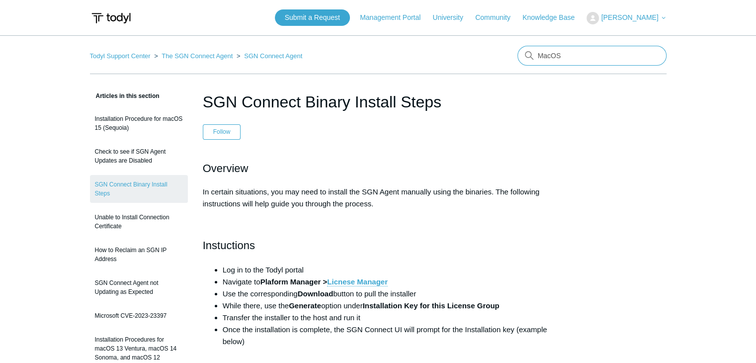
paste input "SSL Inspection Certificate"
type input "MacOS SSL Inspection Certificate"
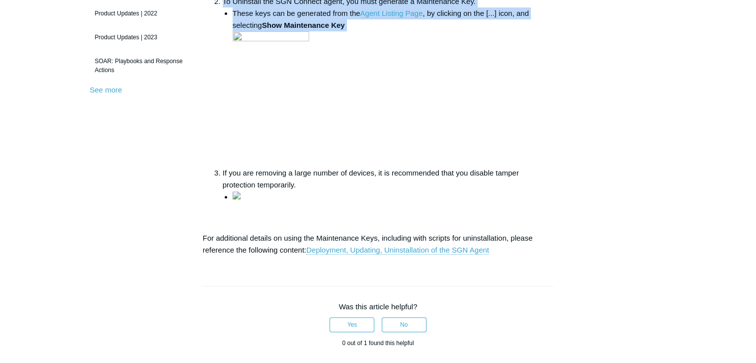
scroll to position [149, 0]
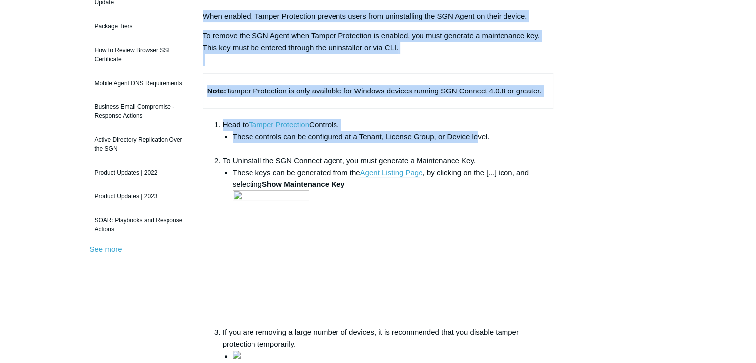
drag, startPoint x: 201, startPoint y: 114, endPoint x: 475, endPoint y: 117, distance: 274.4
click at [475, 132] on article "Tamper Protection Controls Follow Not yet followed by anyone When enabled, Tamp…" at bounding box center [378, 353] width 381 height 824
click at [523, 102] on td "Note: Tamper Protection is only available for Windows devices running SGN Conne…" at bounding box center [378, 90] width 350 height 35
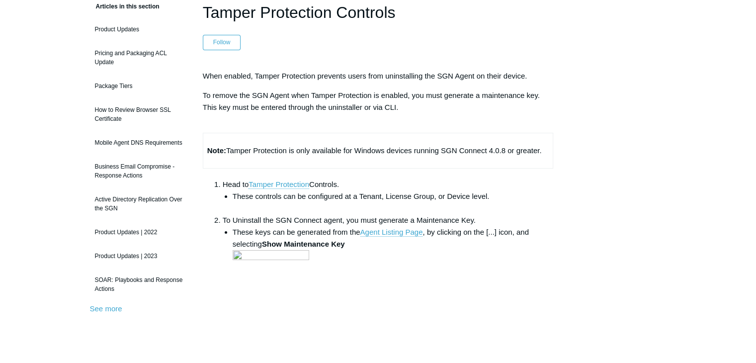
scroll to position [50, 0]
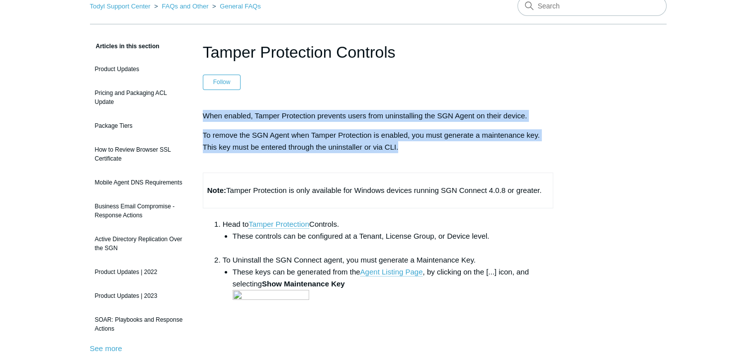
drag, startPoint x: 203, startPoint y: 112, endPoint x: 405, endPoint y: 147, distance: 204.9
click at [405, 147] on div "When enabled, Tamper Protection prevents users from uninstalling the SGN Agent …" at bounding box center [378, 312] width 351 height 405
copy div "When enabled, Tamper Protection prevents users from uninstalling the SGN Agent …"
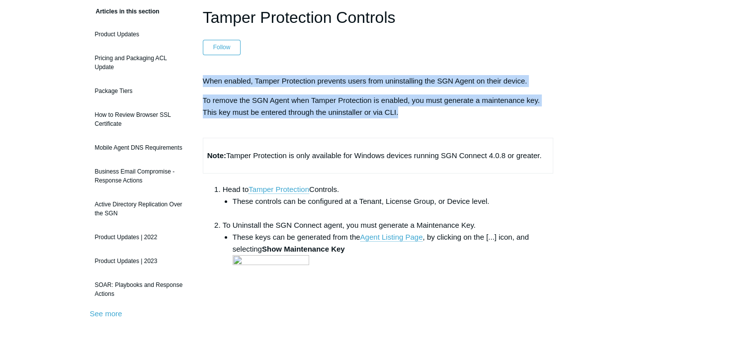
scroll to position [99, 0]
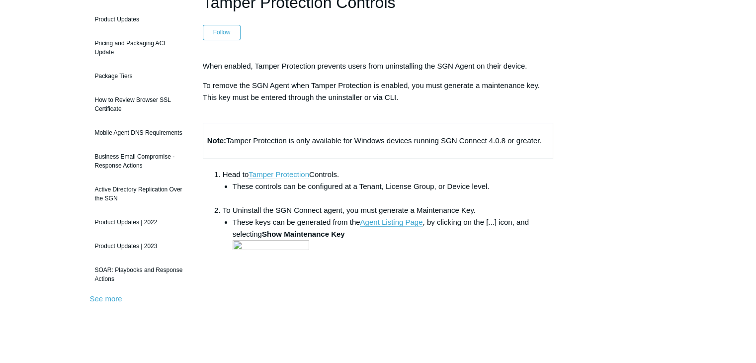
drag, startPoint x: 207, startPoint y: 140, endPoint x: 568, endPoint y: 135, distance: 360.9
copy table
click at [276, 175] on link "Tamper Protection" at bounding box center [279, 174] width 61 height 9
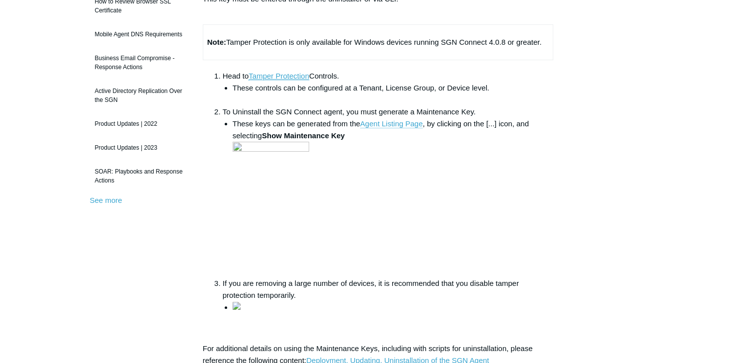
scroll to position [149, 0]
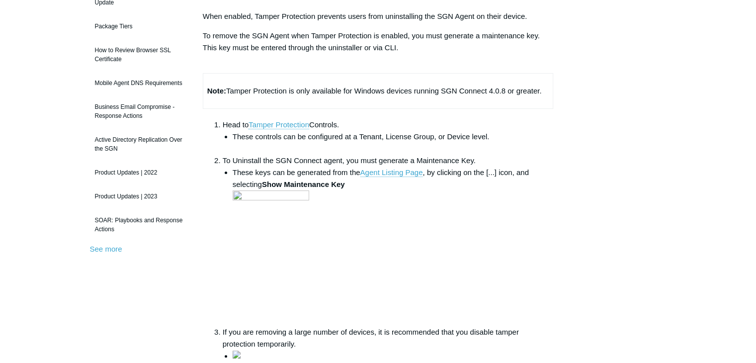
click at [215, 184] on ol "Head to Tamper Protection Controls. These controls can be configured at a Tenan…" at bounding box center [383, 240] width 341 height 243
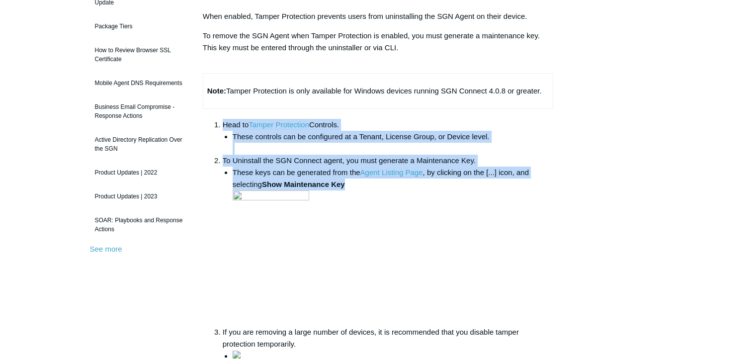
drag, startPoint x: 223, startPoint y: 121, endPoint x: 361, endPoint y: 182, distance: 150.6
click at [361, 182] on ol "Head to Tamper Protection Controls. These controls can be configured at a Tenan…" at bounding box center [383, 240] width 341 height 243
copy ol "Head to Tamper Protection Controls. These controls can be configured at a Tenan…"
click at [353, 138] on li "These controls can be configured at a Tenant, License Group, or Device level." at bounding box center [393, 143] width 321 height 24
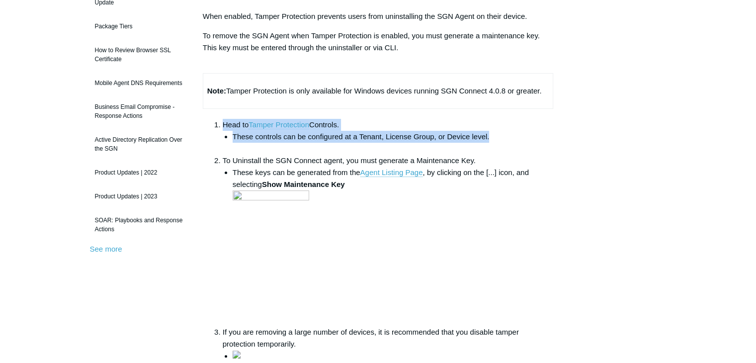
drag, startPoint x: 495, startPoint y: 134, endPoint x: 223, endPoint y: 122, distance: 272.6
click at [223, 122] on li "Head to Tamper Protection Controls. These controls can be configured at a Tenan…" at bounding box center [388, 137] width 331 height 36
copy li "Head to Tamper Protection Controls. These controls can be configured at a Tenan…"
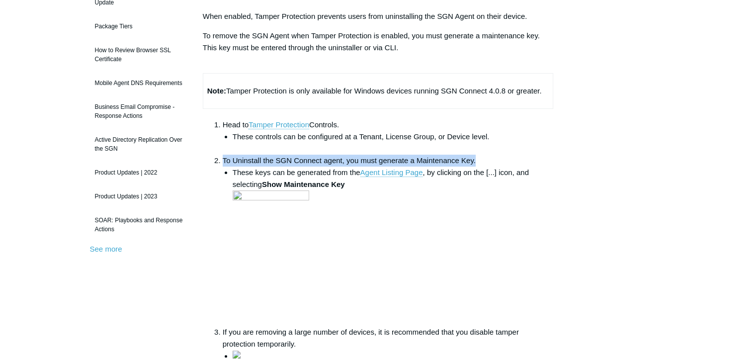
drag, startPoint x: 475, startPoint y: 159, endPoint x: 236, endPoint y: 155, distance: 239.1
click at [236, 155] on li "To Uninstall the SGN Connect agent, you must generate a Maintenance Key. These …" at bounding box center [388, 240] width 331 height 171
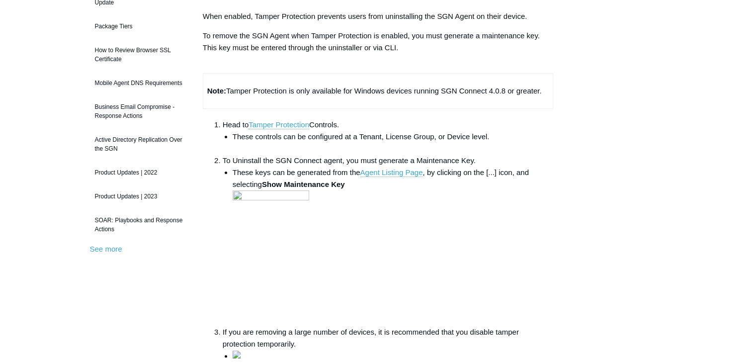
click at [459, 155] on li "To Uninstall the SGN Connect agent, you must generate a Maintenance Key. These …" at bounding box center [388, 240] width 331 height 171
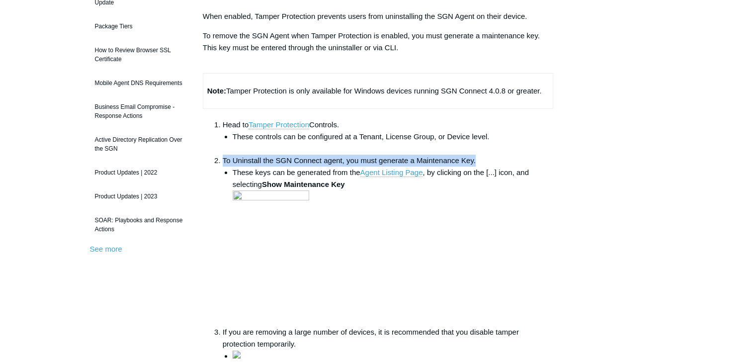
click at [475, 158] on li "To Uninstall the SGN Connect agent, you must generate a Maintenance Key. These …" at bounding box center [388, 240] width 331 height 171
copy li "To Uninstall the SGN Connect agent, you must generate a Maintenance Key."
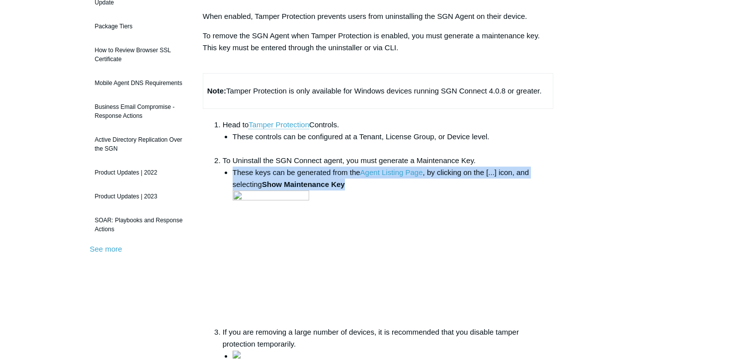
drag, startPoint x: 351, startPoint y: 182, endPoint x: 234, endPoint y: 169, distance: 118.1
click at [234, 169] on li "These keys can be generated from the Agent Listing Page , by clicking on the [.…" at bounding box center [393, 247] width 321 height 160
copy li "These keys can be generated from the Agent Listing Page , by clicking on the [.…"
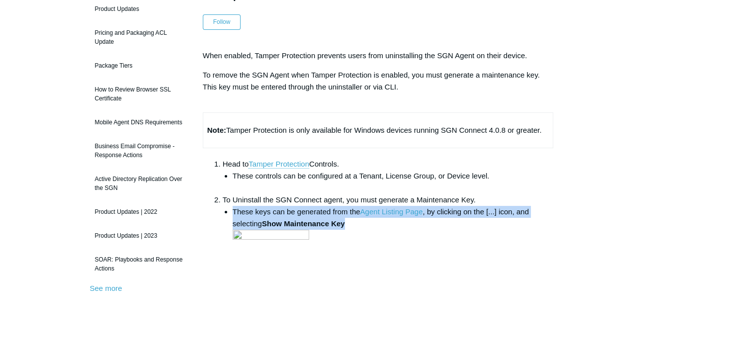
scroll to position [50, 0]
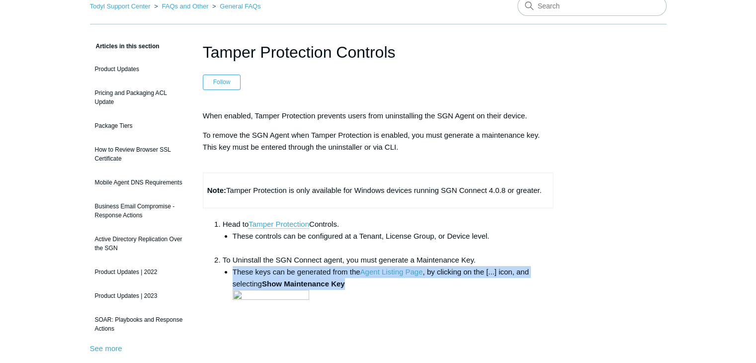
drag, startPoint x: 201, startPoint y: 47, endPoint x: 431, endPoint y: 53, distance: 230.2
copy h1 "Tamper Protection Controls"
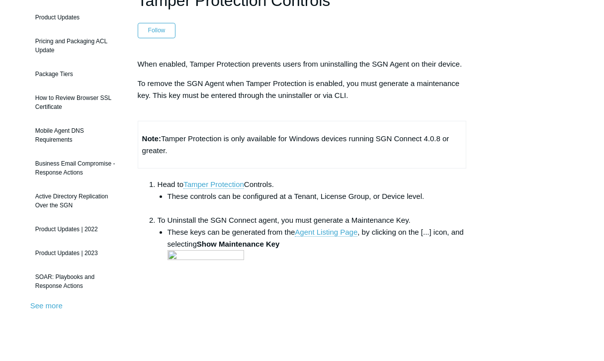
scroll to position [99, 0]
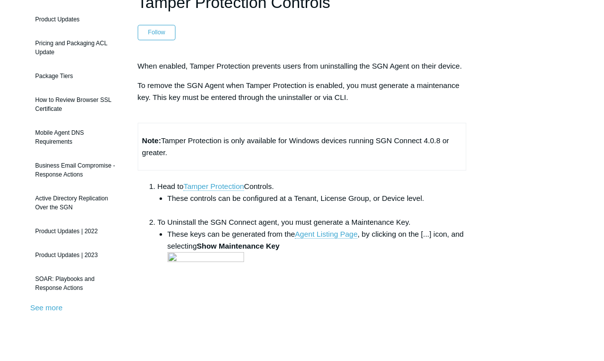
click at [162, 211] on ul "These controls can be configured at a Tenant, License Group, or Device level." at bounding box center [312, 204] width 309 height 24
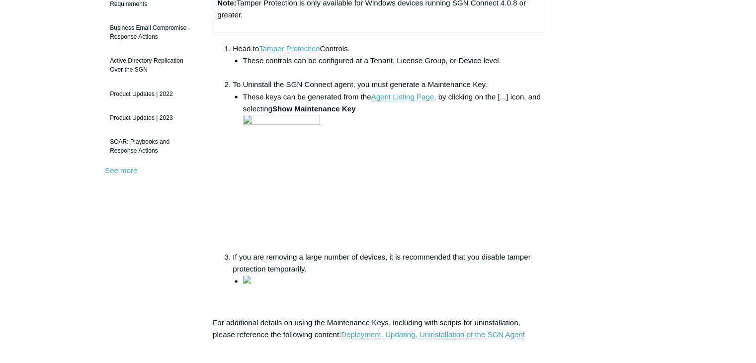
scroll to position [298, 0]
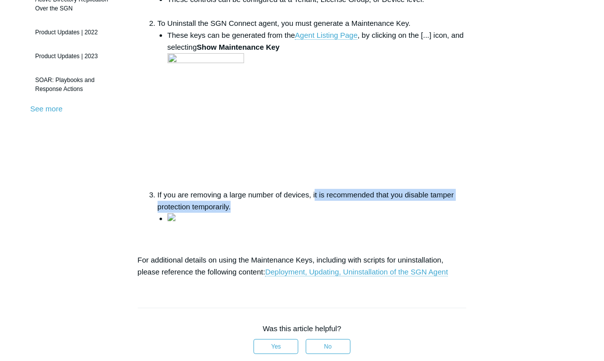
drag, startPoint x: 314, startPoint y: 196, endPoint x: 317, endPoint y: 209, distance: 13.7
click at [317, 209] on li "If you are removing a large number of devices, it is recommended that you disab…" at bounding box center [312, 207] width 309 height 36
click at [303, 211] on li "If you are removing a large number of devices, it is recommended that you disab…" at bounding box center [312, 207] width 309 height 36
drag, startPoint x: 157, startPoint y: 195, endPoint x: 235, endPoint y: 207, distance: 78.5
click at [235, 207] on li "If you are removing a large number of devices, it is recommended that you disab…" at bounding box center [312, 207] width 309 height 36
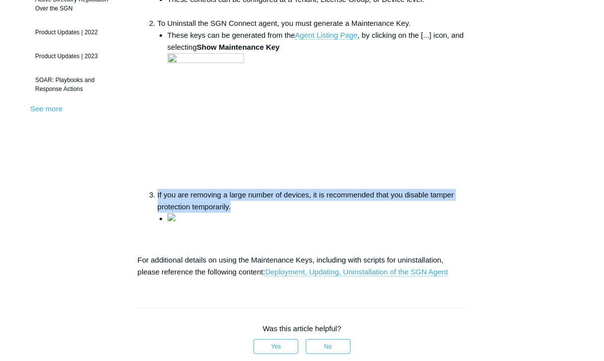
copy li "If you are removing a large number of devices, it is recommended that you disab…"
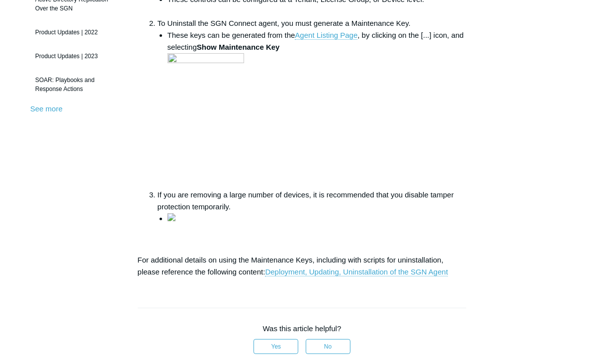
click at [80, 249] on aside "Articles in this section Product Updates Pricing and Packaging ACL Update Packa…" at bounding box center [76, 205] width 92 height 826
drag, startPoint x: 45, startPoint y: 253, endPoint x: 62, endPoint y: 251, distance: 17.6
click at [46, 253] on aside "Articles in this section Product Updates Pricing and Packaging ACL Update Packa…" at bounding box center [76, 205] width 92 height 826
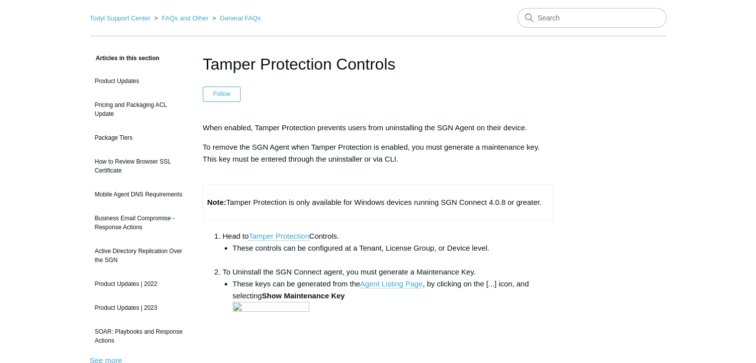
scroll to position [0, 0]
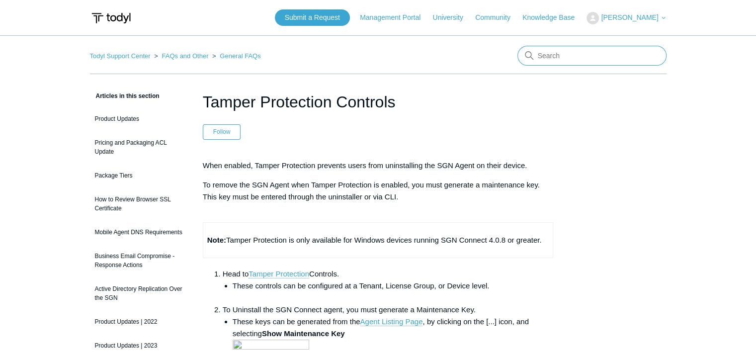
click at [600, 59] on input "Search" at bounding box center [591, 56] width 149 height 20
paste input "Web Proxy Troubleshooting"
type input "Web Proxy Troubleshooting"
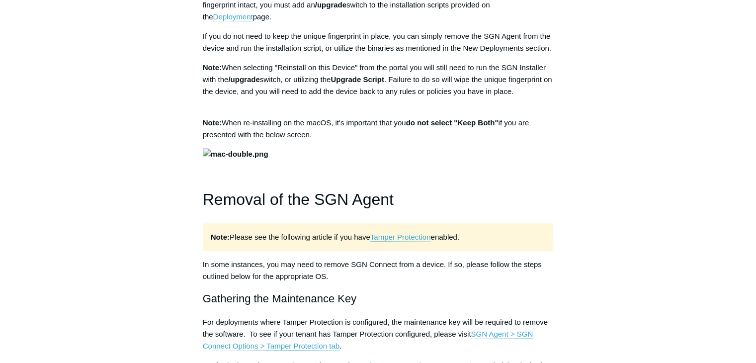
scroll to position [994, 0]
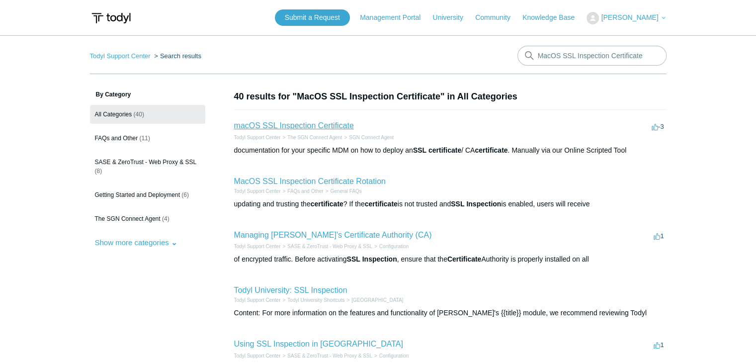
click at [314, 126] on link "macOS SSL Inspection Certificate" at bounding box center [294, 125] width 120 height 8
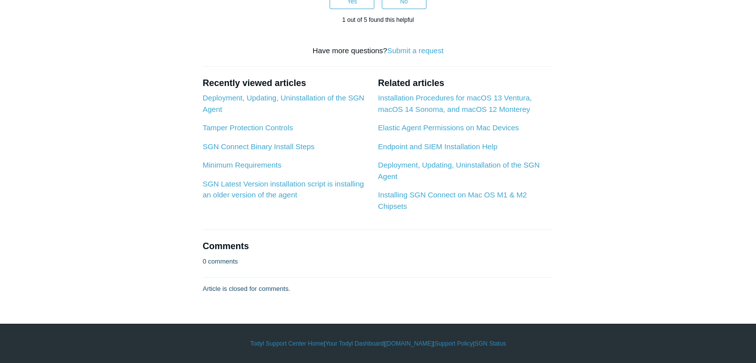
scroll to position [1044, 0]
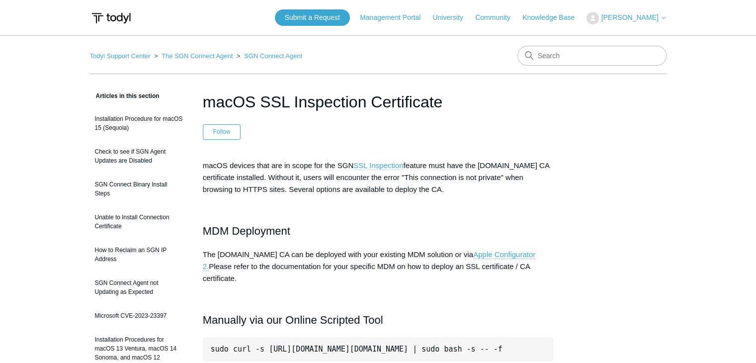
click at [395, 166] on link "SSL Inspection" at bounding box center [378, 165] width 50 height 9
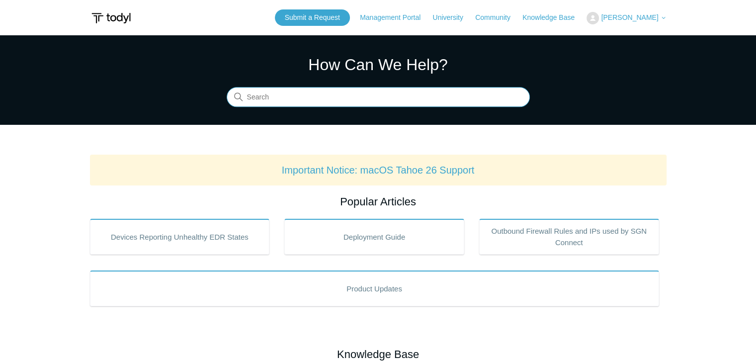
click at [383, 93] on input "Search" at bounding box center [378, 97] width 303 height 20
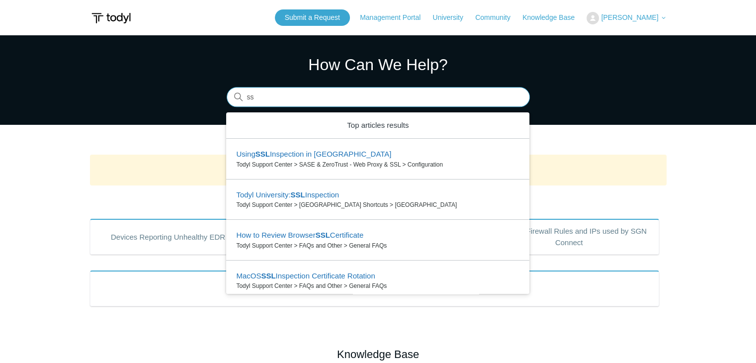
type input "s"
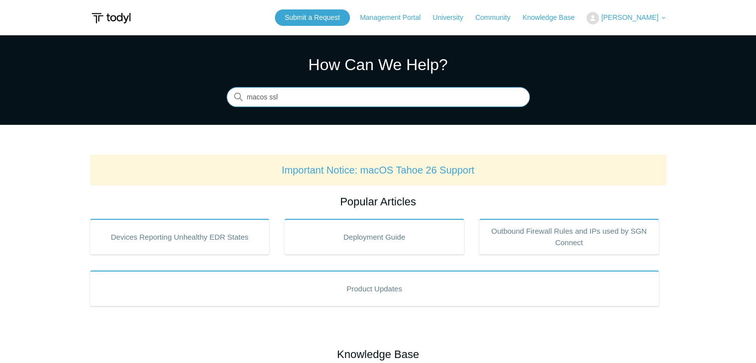
type input "macos ssl"
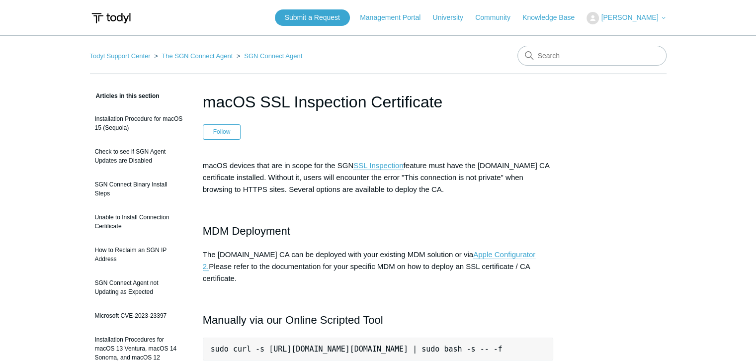
drag, startPoint x: 206, startPoint y: 101, endPoint x: 500, endPoint y: 116, distance: 294.6
click at [500, 117] on header "macOS SSL Inspection Certificate Follow Not yet followed by anyone" at bounding box center [378, 115] width 351 height 50
copy h1 "macOS SSL Inspection Certificate"
click at [333, 106] on h1 "macOS SSL Inspection Certificate" at bounding box center [378, 102] width 351 height 24
drag, startPoint x: 261, startPoint y: 103, endPoint x: 455, endPoint y: 108, distance: 193.4
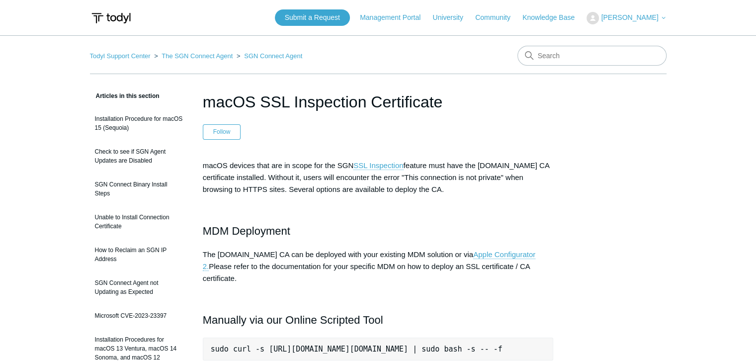
click at [455, 108] on h1 "macOS SSL Inspection Certificate" at bounding box center [378, 102] width 351 height 24
copy h1 "SSL Inspection Certificate"
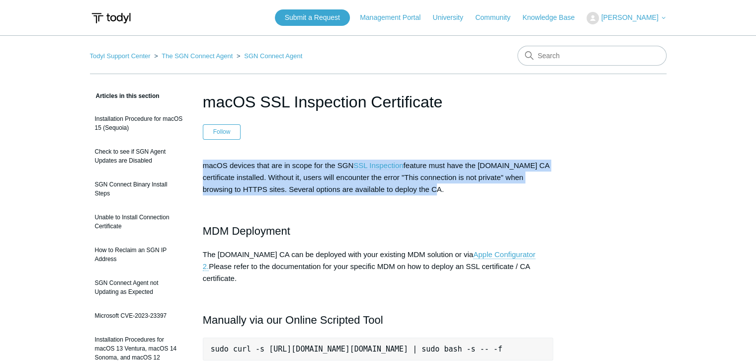
drag, startPoint x: 429, startPoint y: 187, endPoint x: 196, endPoint y: 168, distance: 234.5
copy p "macOS devices that are in scope for the SGN SSL Inspection feature must have th…"
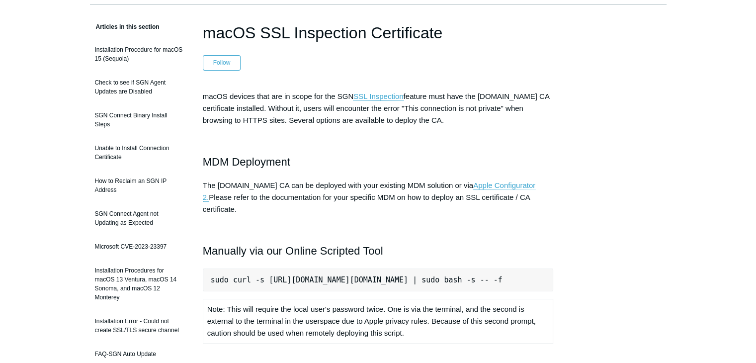
scroll to position [149, 0]
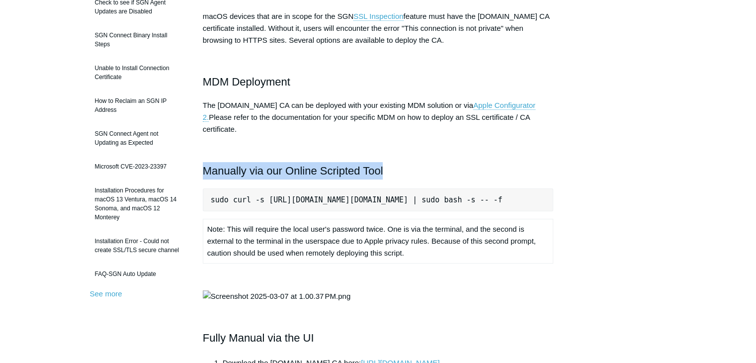
drag, startPoint x: 202, startPoint y: 156, endPoint x: 406, endPoint y: 158, distance: 203.8
copy h2 "Manually via our Online Scripted Tool"
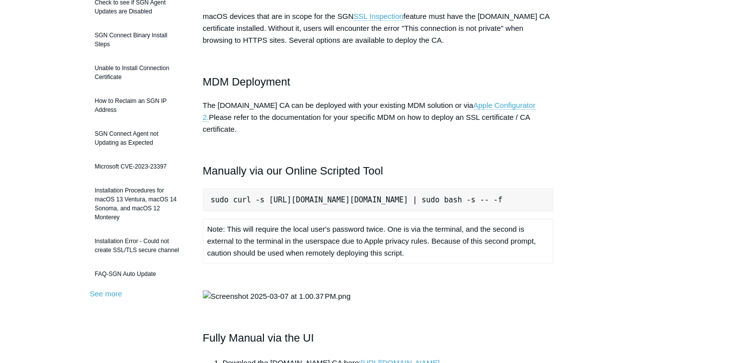
drag, startPoint x: 50, startPoint y: 169, endPoint x: 57, endPoint y: 171, distance: 6.8
drag, startPoint x: 209, startPoint y: 189, endPoint x: 636, endPoint y: 197, distance: 426.5
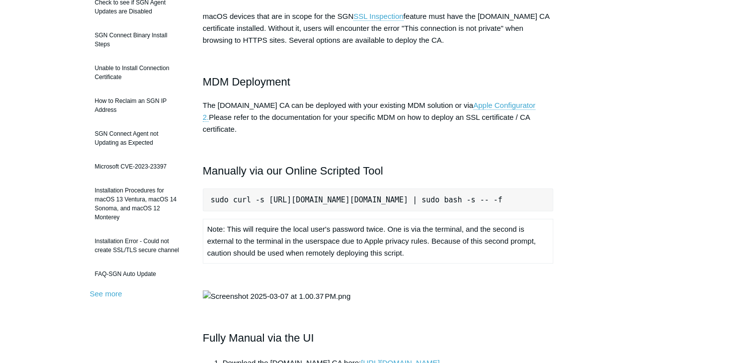
copy pre "sudo curl -s https://download.todyl.com/misc/macOS-install-CA.sh | sudo bash -s…"
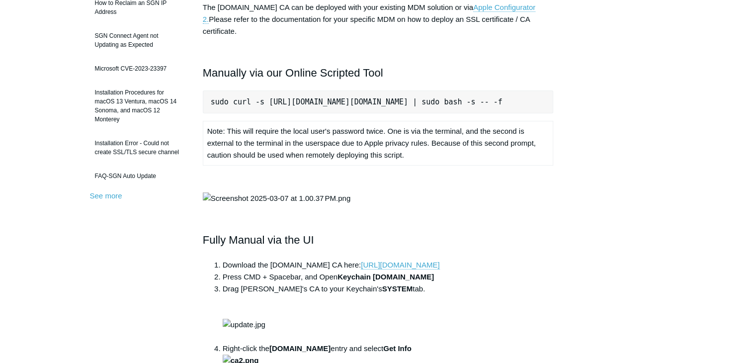
scroll to position [249, 0]
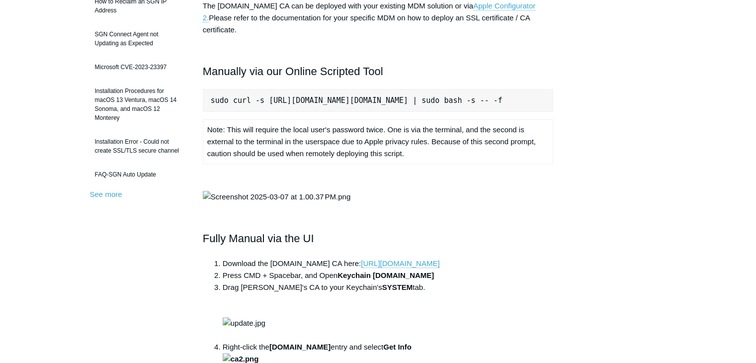
click at [11, 174] on main "Todyl Support Center The SGN Connect Agent SGN Connect Agent Articles in this s…" at bounding box center [378, 301] width 756 height 1028
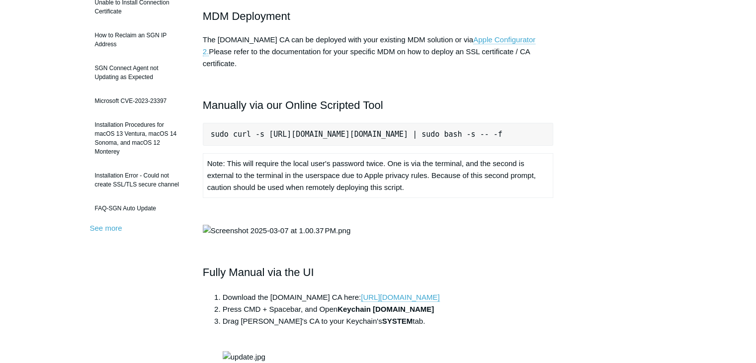
scroll to position [199, 0]
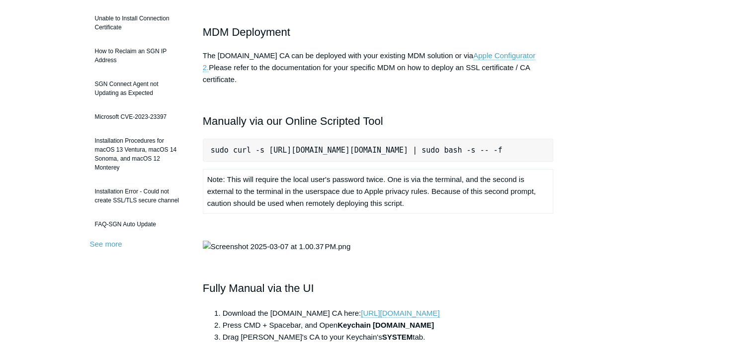
drag, startPoint x: 243, startPoint y: 181, endPoint x: 406, endPoint y: 203, distance: 164.6
click at [406, 203] on td "Note: This will require the local user's password twice. One is via the termina…" at bounding box center [378, 191] width 350 height 44
click at [244, 191] on td "Note: This will require the local user's password twice. One is via the termina…" at bounding box center [378, 191] width 350 height 44
drag, startPoint x: 205, startPoint y: 173, endPoint x: 410, endPoint y: 203, distance: 206.9
click at [410, 203] on td "Note: This will require the local user's password twice. One is via the termina…" at bounding box center [378, 191] width 350 height 44
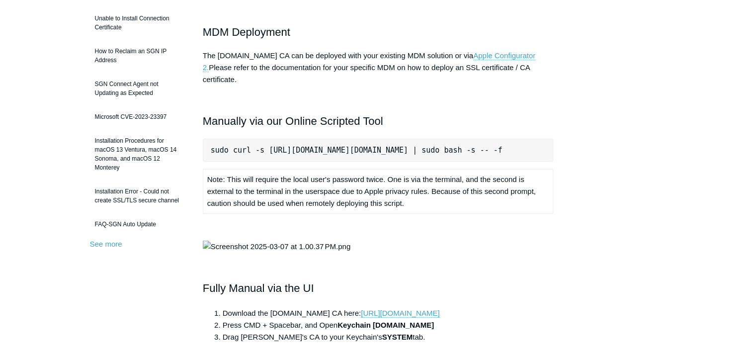
copy td "Note: This will require the local user's password twice. One is via the termina…"
click at [35, 276] on main "Todyl Support Center The SGN Connect Agent SGN Connect Agent Articles in this s…" at bounding box center [378, 350] width 756 height 1028
click at [251, 245] on img at bounding box center [277, 247] width 148 height 12
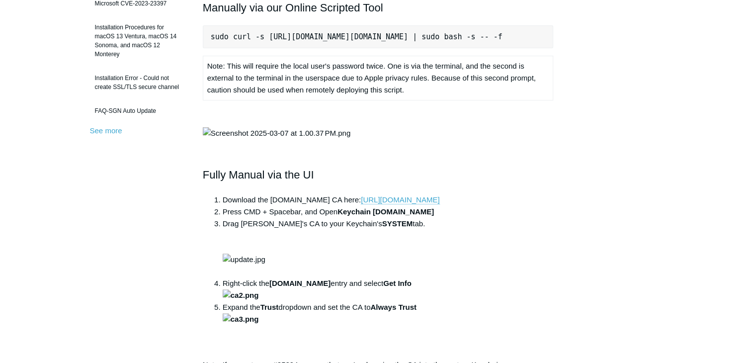
scroll to position [298, 0]
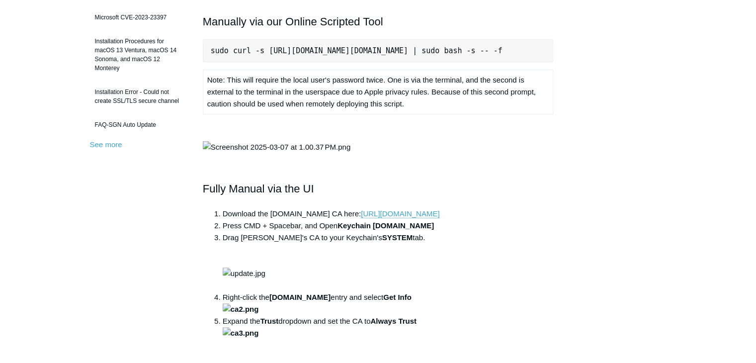
drag, startPoint x: 13, startPoint y: 115, endPoint x: 54, endPoint y: 128, distance: 42.6
click at [14, 116] on main "Todyl Support Center The SGN Connect Agent SGN Connect Agent Articles in this s…" at bounding box center [378, 251] width 756 height 1028
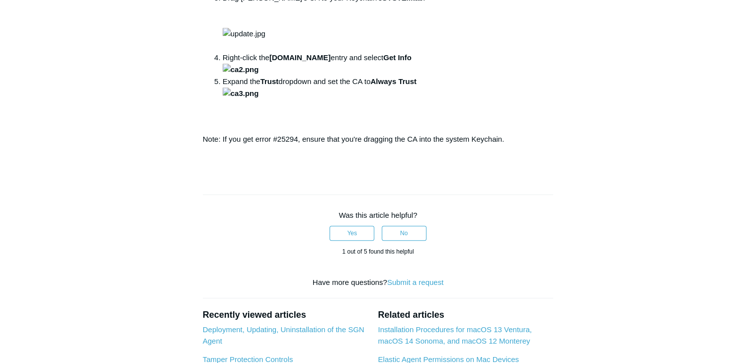
scroll to position [596, 0]
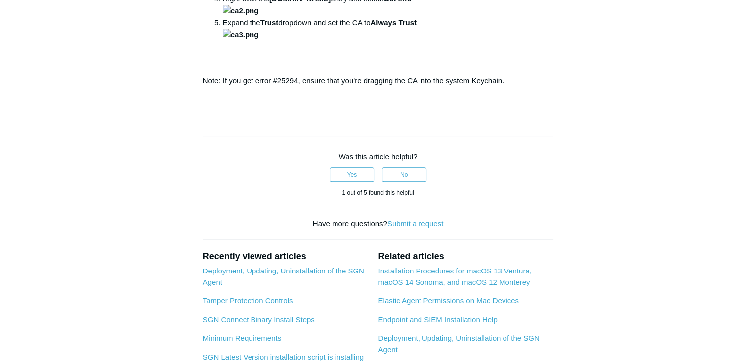
drag, startPoint x: 201, startPoint y: 83, endPoint x: 323, endPoint y: 85, distance: 121.8
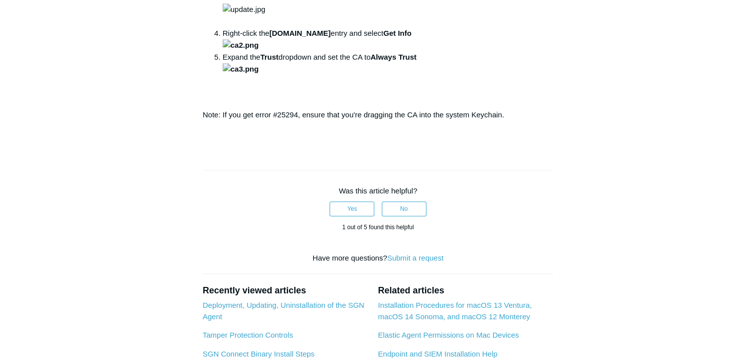
scroll to position [646, 0]
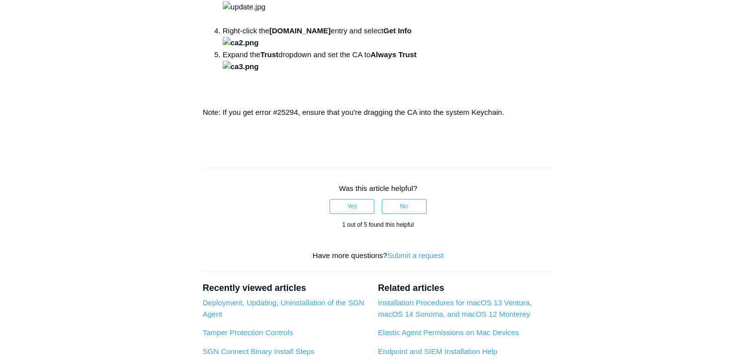
scroll to position [547, 0]
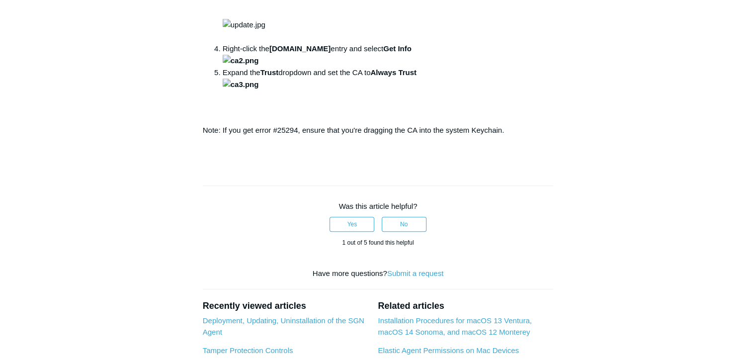
drag, startPoint x: 203, startPoint y: 131, endPoint x: 406, endPoint y: 180, distance: 208.7
click at [406, 180] on article "macOS SSL Inspection Certificate Follow Not yet followed by anyone macOS device…" at bounding box center [378, 29] width 381 height 973
copy div "Fully Manual via the UI Download the Todyl.net CA here: https://download.todyl.…"
click at [113, 191] on aside "Articles in this section Installation Procedure for macOS 15 (Sequoia) Check to…" at bounding box center [139, 24] width 98 height 963
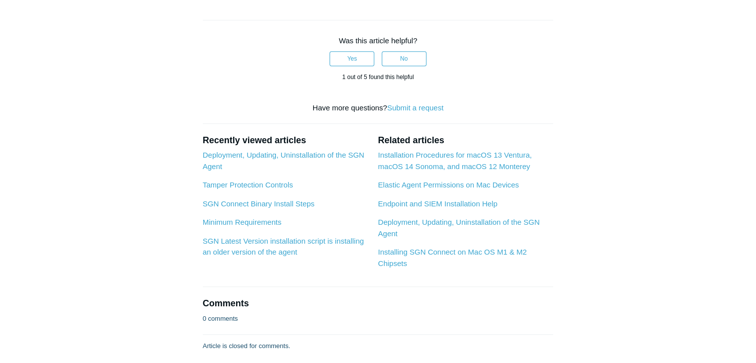
scroll to position [696, 0]
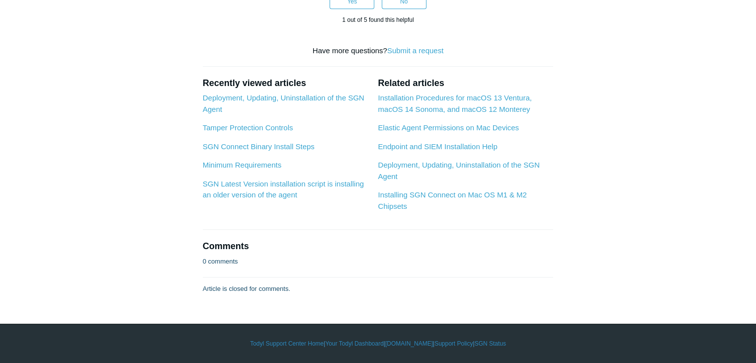
scroll to position [895, 0]
drag, startPoint x: 390, startPoint y: 76, endPoint x: 212, endPoint y: 82, distance: 178.0
copy li "Right-click the todyl.net entry and select Get Info"
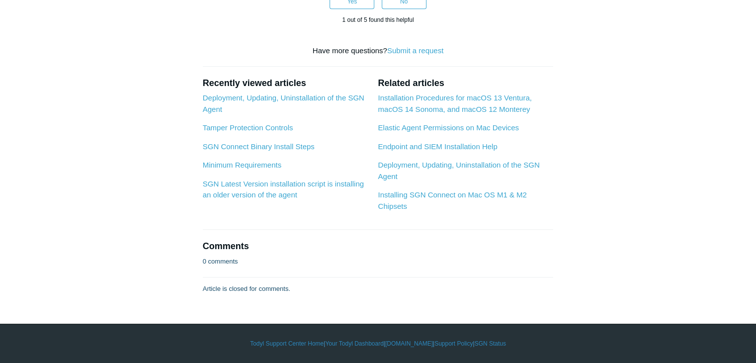
drag, startPoint x: 372, startPoint y: 125, endPoint x: 203, endPoint y: 169, distance: 174.6
drag, startPoint x: 426, startPoint y: 102, endPoint x: 225, endPoint y: 103, distance: 201.8
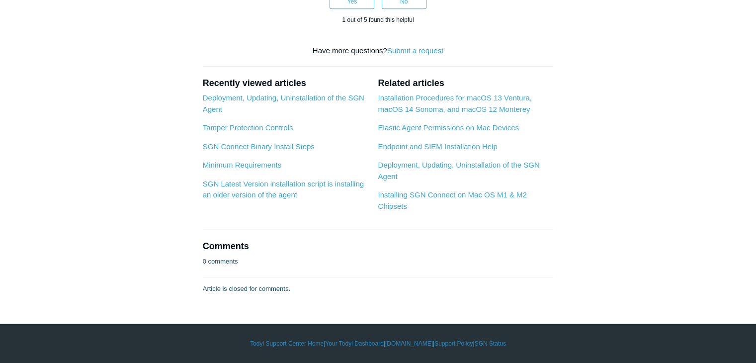
copy li "Expand the Trust dropdown and set the CA to Always Trust"
drag, startPoint x: 29, startPoint y: 168, endPoint x: 52, endPoint y: 169, distance: 23.0
drag, startPoint x: 18, startPoint y: 104, endPoint x: 79, endPoint y: 124, distance: 63.7
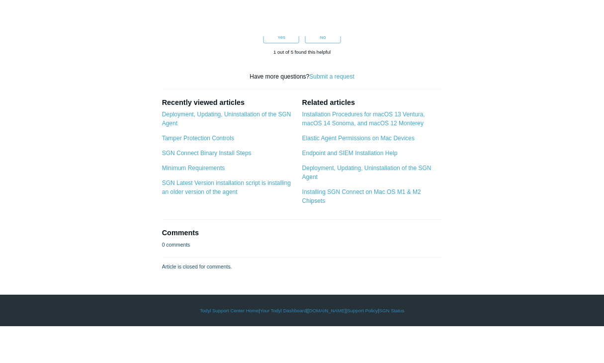
scroll to position [1243, 0]
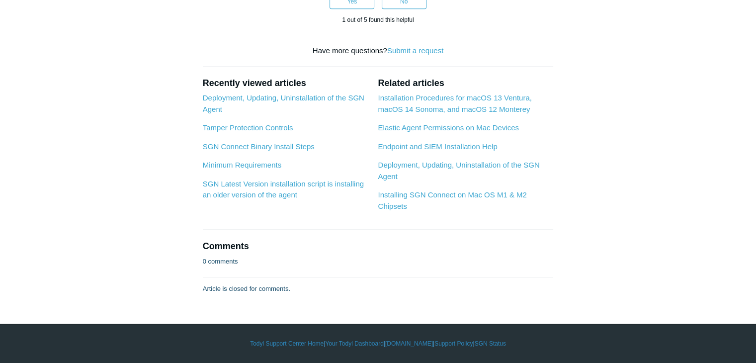
drag, startPoint x: 505, startPoint y: 201, endPoint x: 192, endPoint y: 201, distance: 312.6
copy p "Note: If you get error #25294, ensure that you're dragging the CA into the syst…"
drag, startPoint x: 1, startPoint y: 122, endPoint x: 22, endPoint y: 112, distance: 23.1
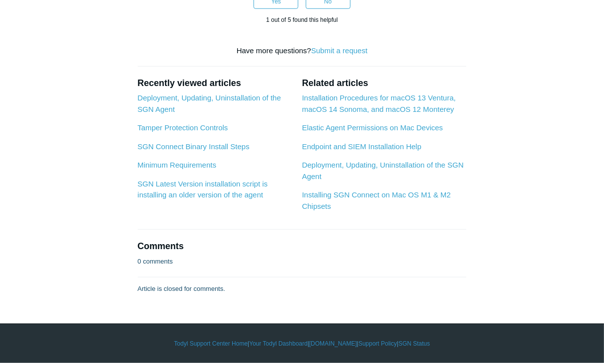
scroll to position [696, 0]
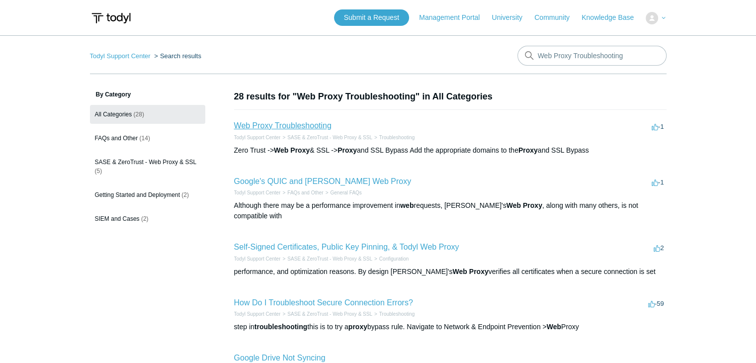
click at [308, 124] on link "Web Proxy Troubleshooting" at bounding box center [282, 125] width 97 height 8
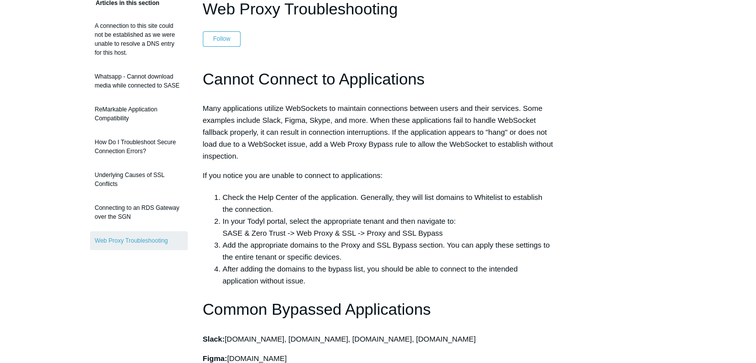
scroll to position [50, 0]
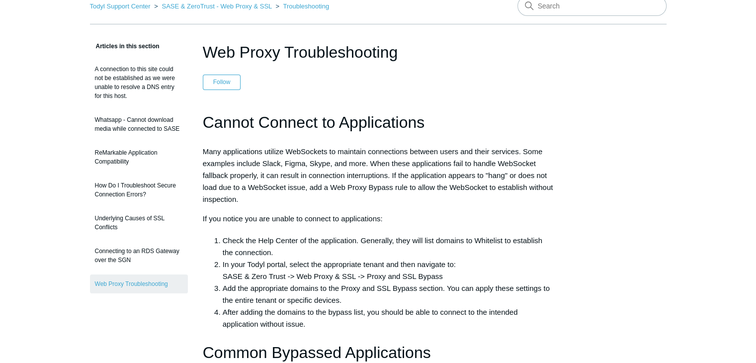
drag, startPoint x: 201, startPoint y: 44, endPoint x: 450, endPoint y: 46, distance: 249.5
copy h1 "Web Proxy Troubleshooting"
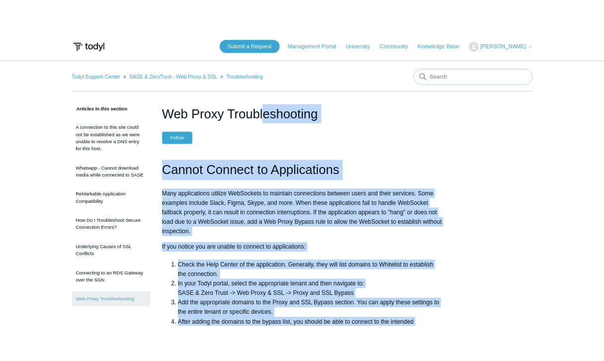
scroll to position [0, 0]
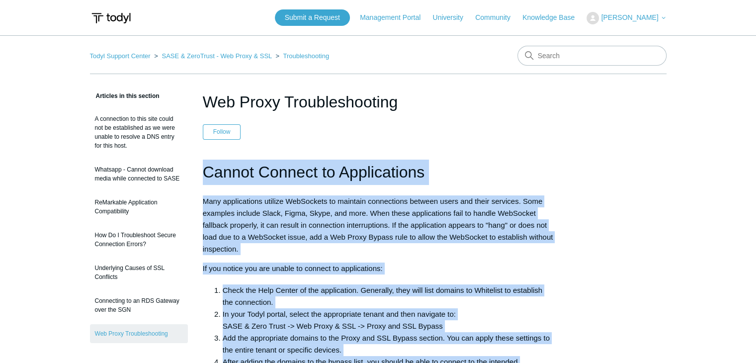
drag, startPoint x: 311, startPoint y: 272, endPoint x: 201, endPoint y: 167, distance: 152.9
copy div "Loremi Dolorsi am Consectetura Elit seddoeiusmod tempori UtlAboreet do magnaali…"
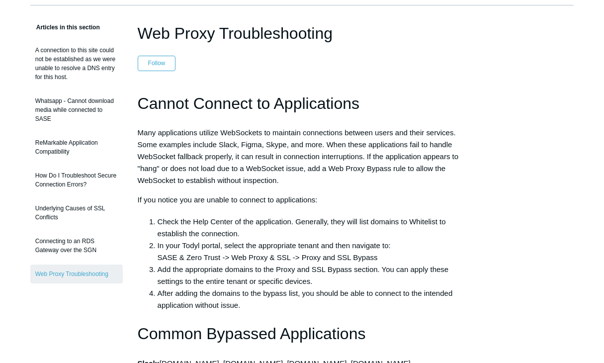
scroll to position [50, 0]
